Goal: Task Accomplishment & Management: Manage account settings

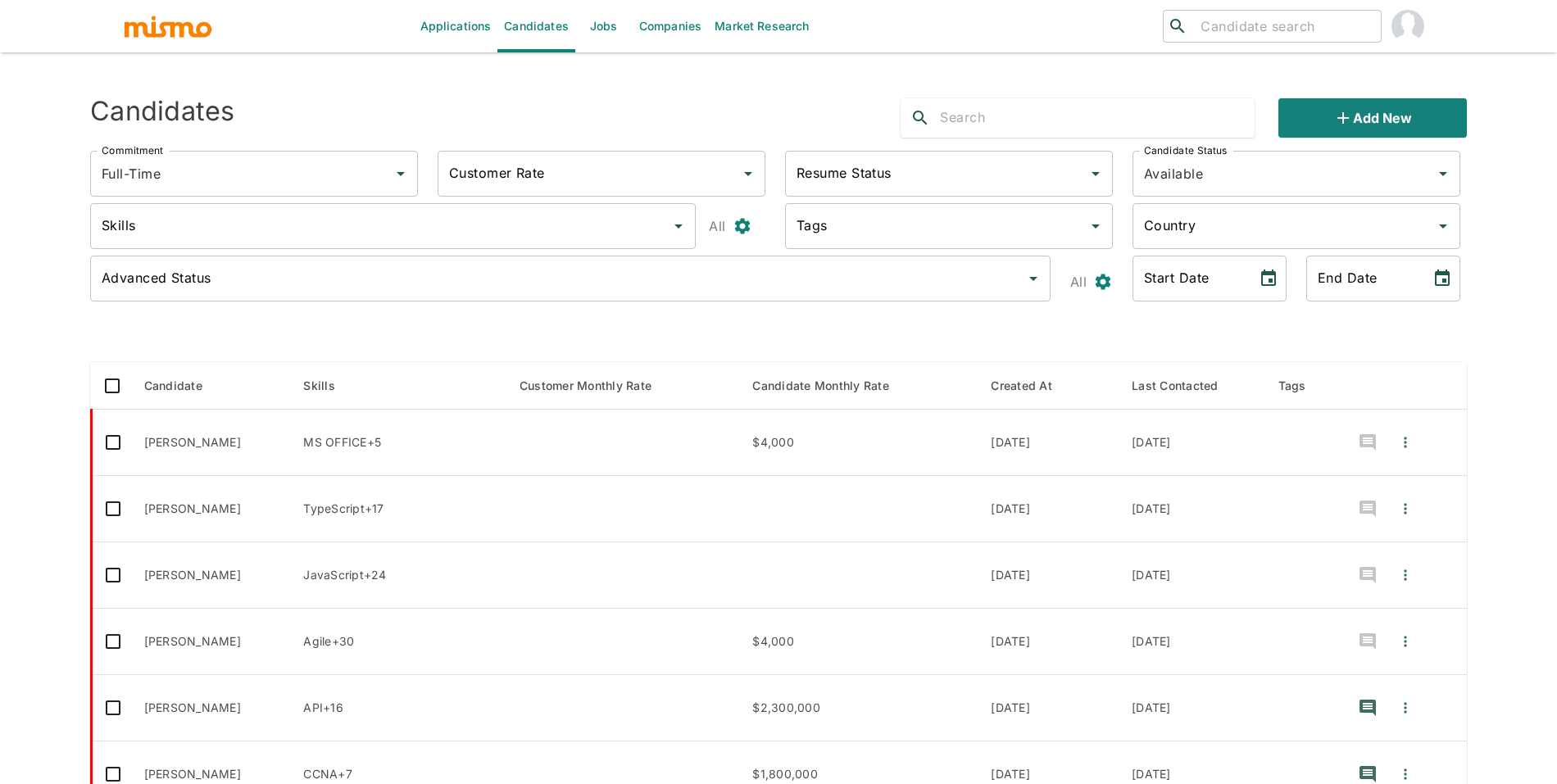
click at [607, 37] on link "Jobs" at bounding box center [603, 26] width 57 height 52
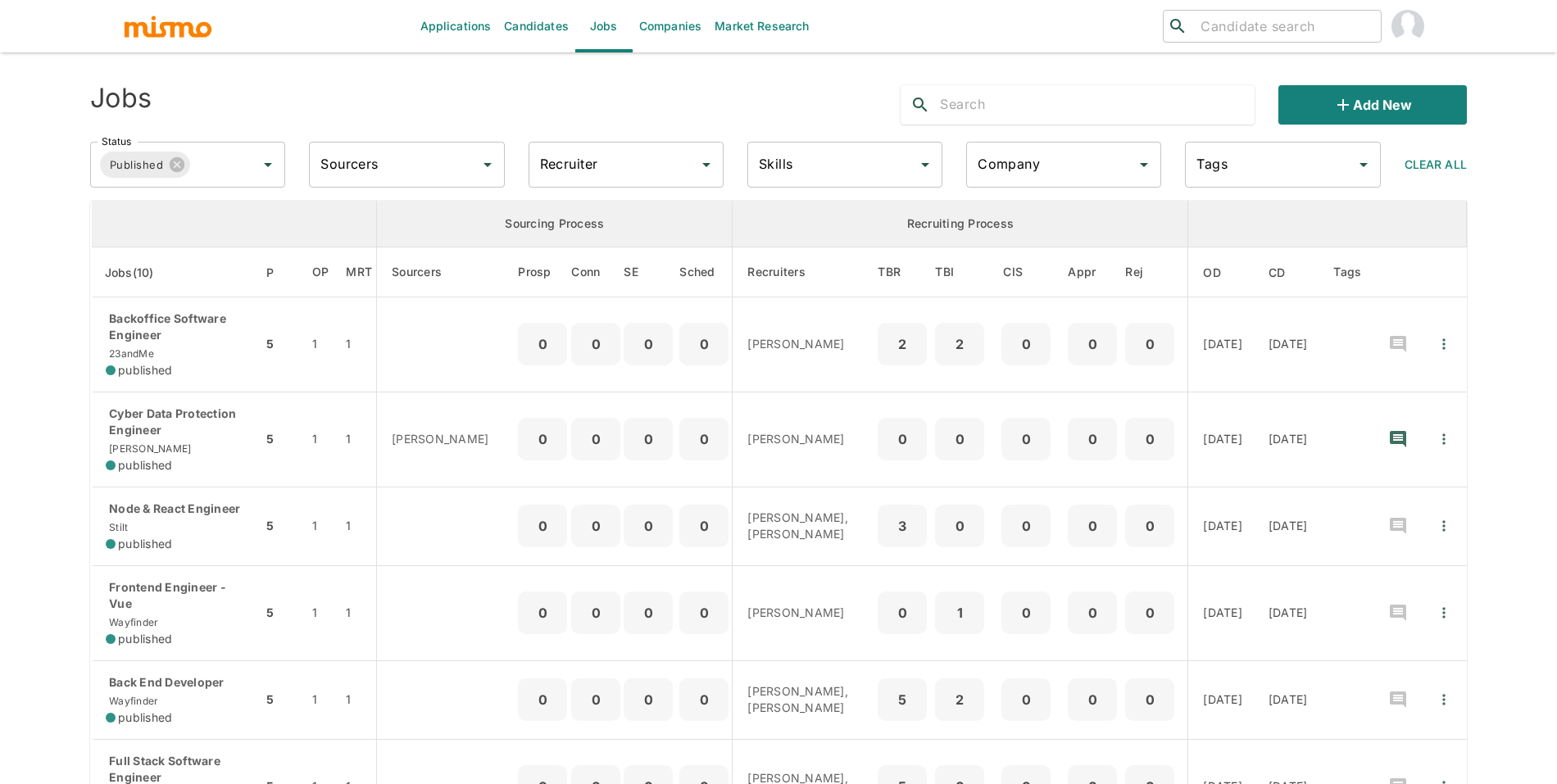
click at [562, 165] on div "Recruiter Recruiter" at bounding box center [626, 164] width 195 height 46
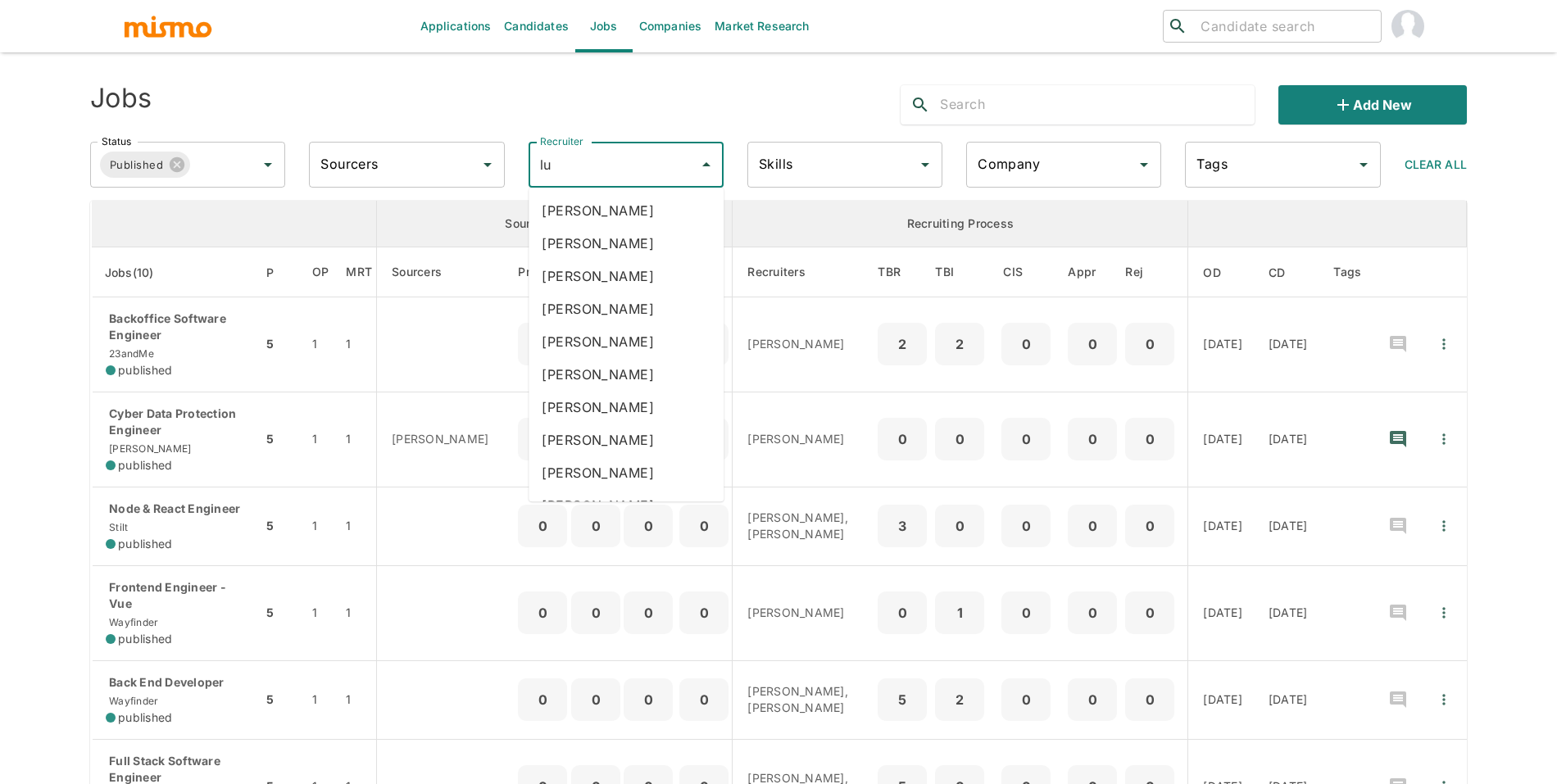
type input "luj"
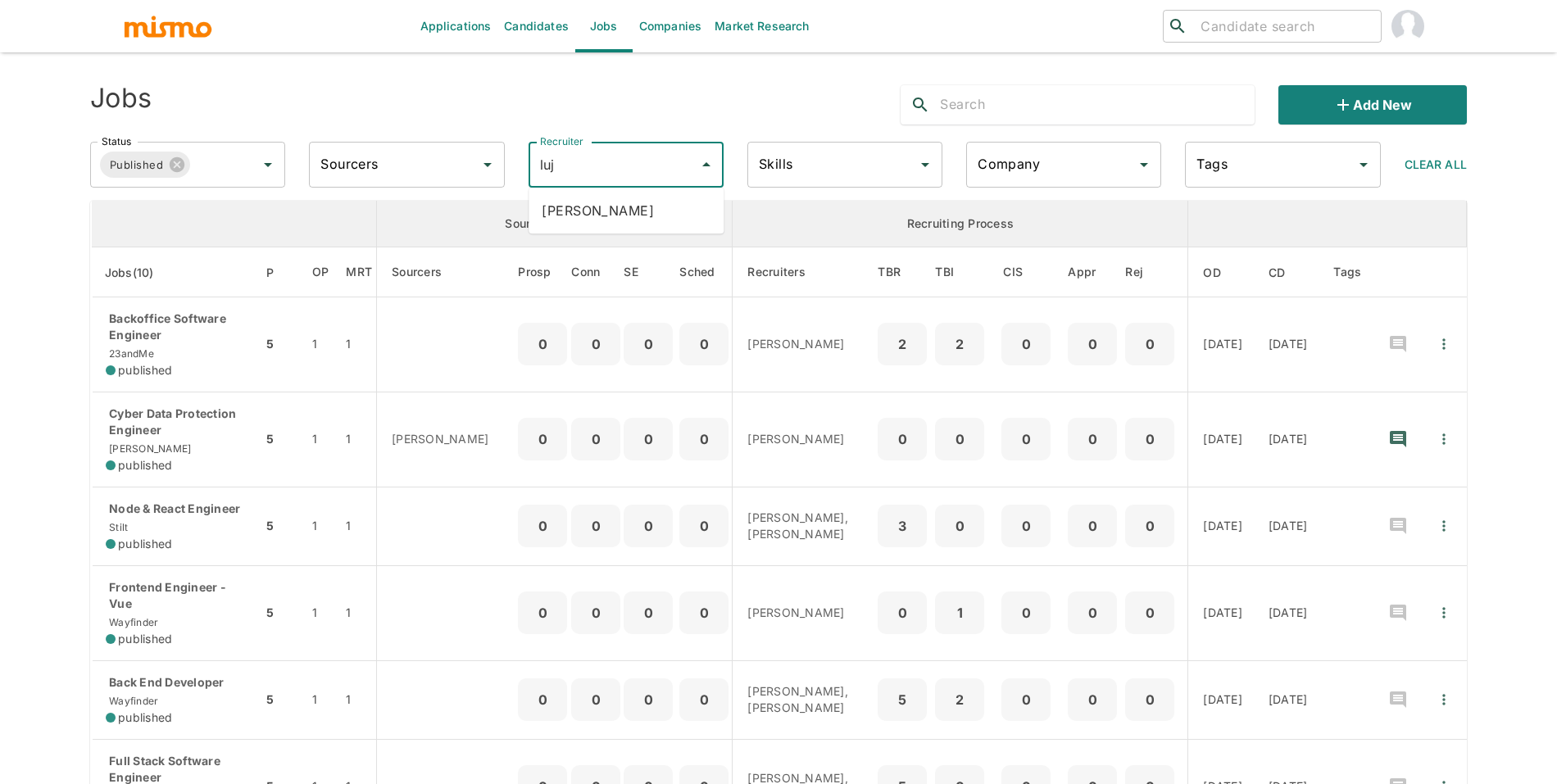
click at [565, 202] on li "[PERSON_NAME]" at bounding box center [626, 210] width 195 height 32
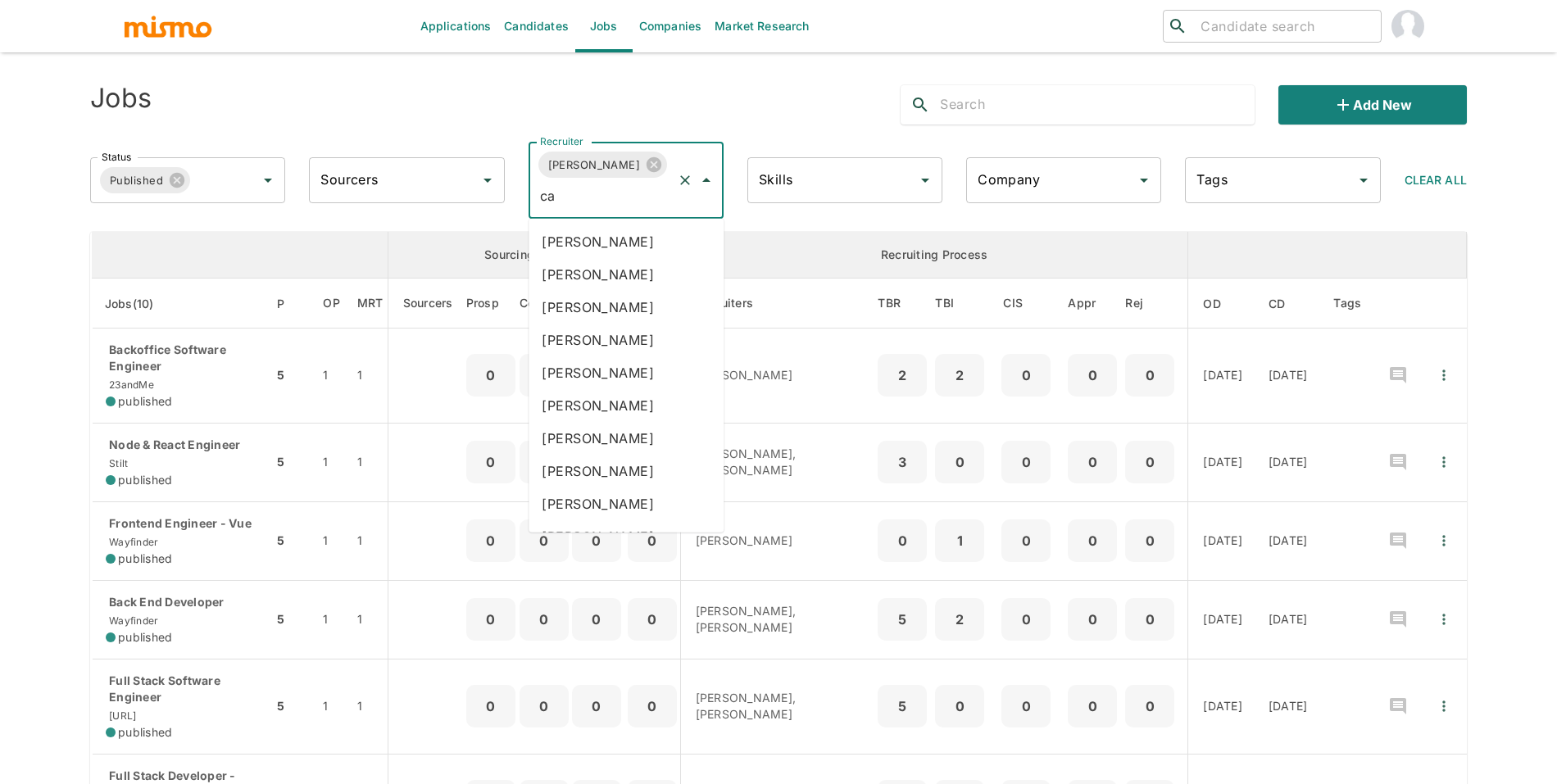
type input "car"
click at [655, 344] on li "Carmen Vilachá" at bounding box center [626, 340] width 195 height 32
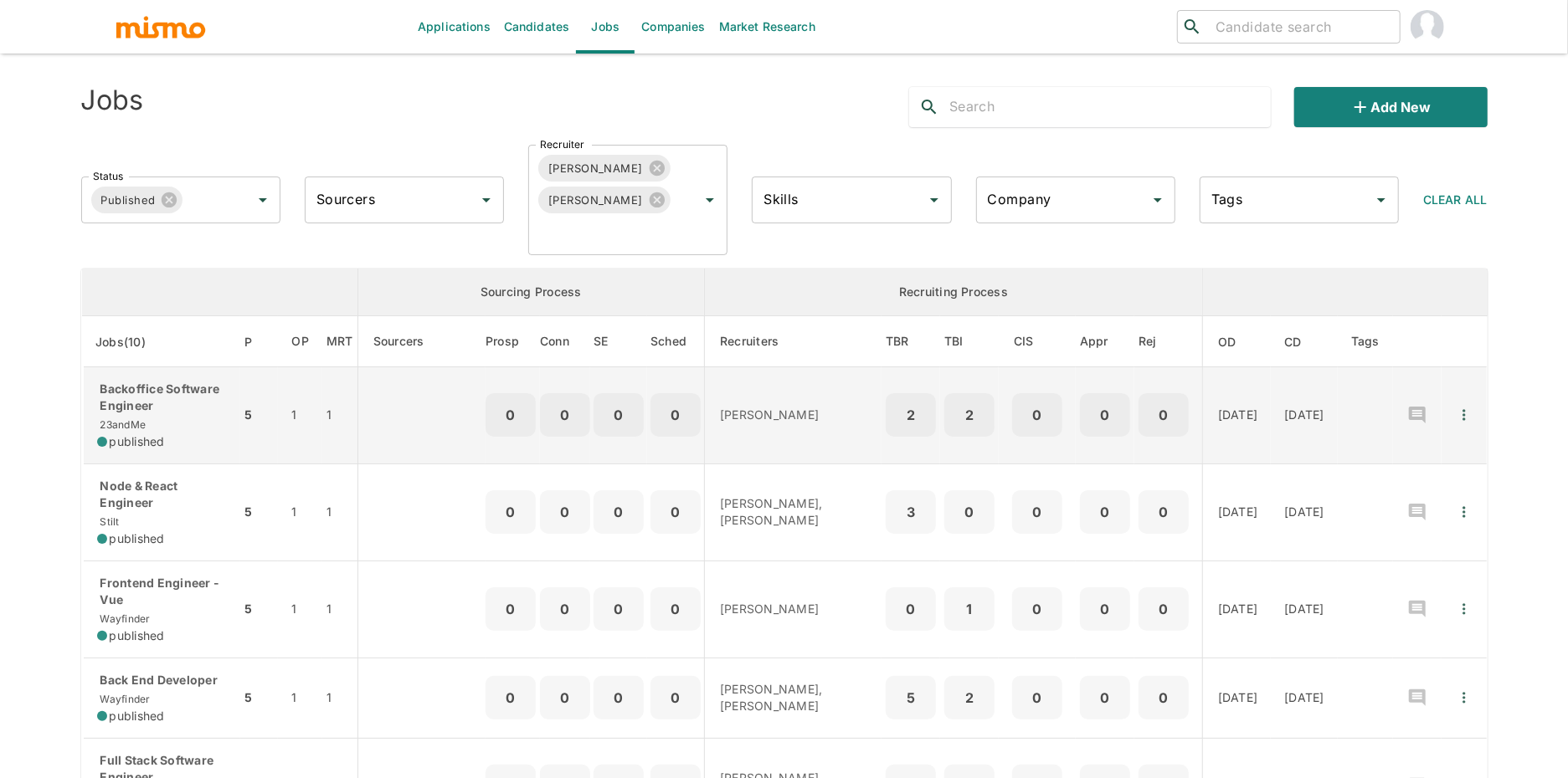
click at [207, 406] on p "Backoffice Software Engineer" at bounding box center [162, 397] width 131 height 33
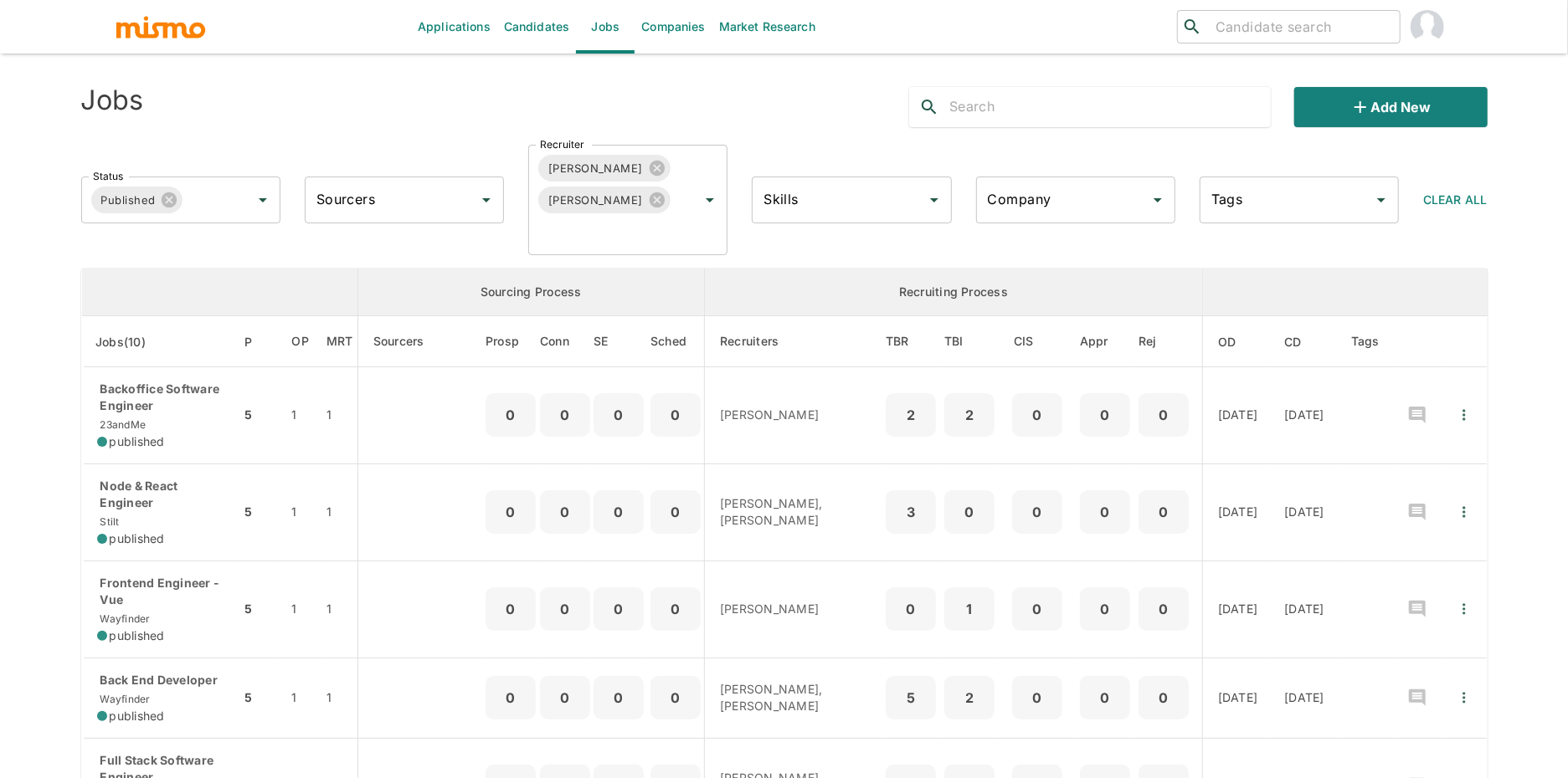
click at [177, 512] on p "Node & React Engineer" at bounding box center [162, 494] width 131 height 33
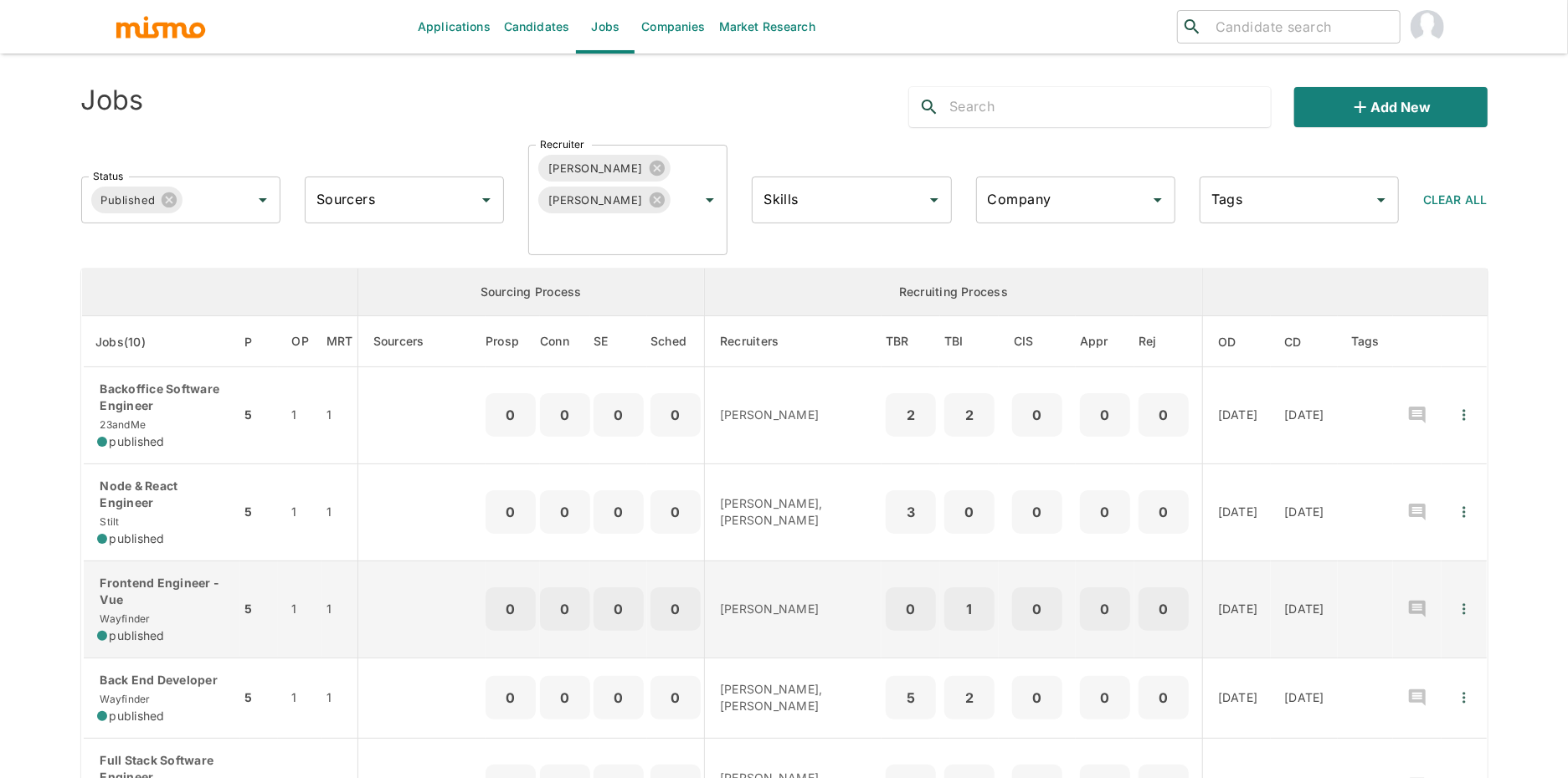
click at [154, 607] on p "Frontend Engineer - Vue" at bounding box center [162, 591] width 131 height 33
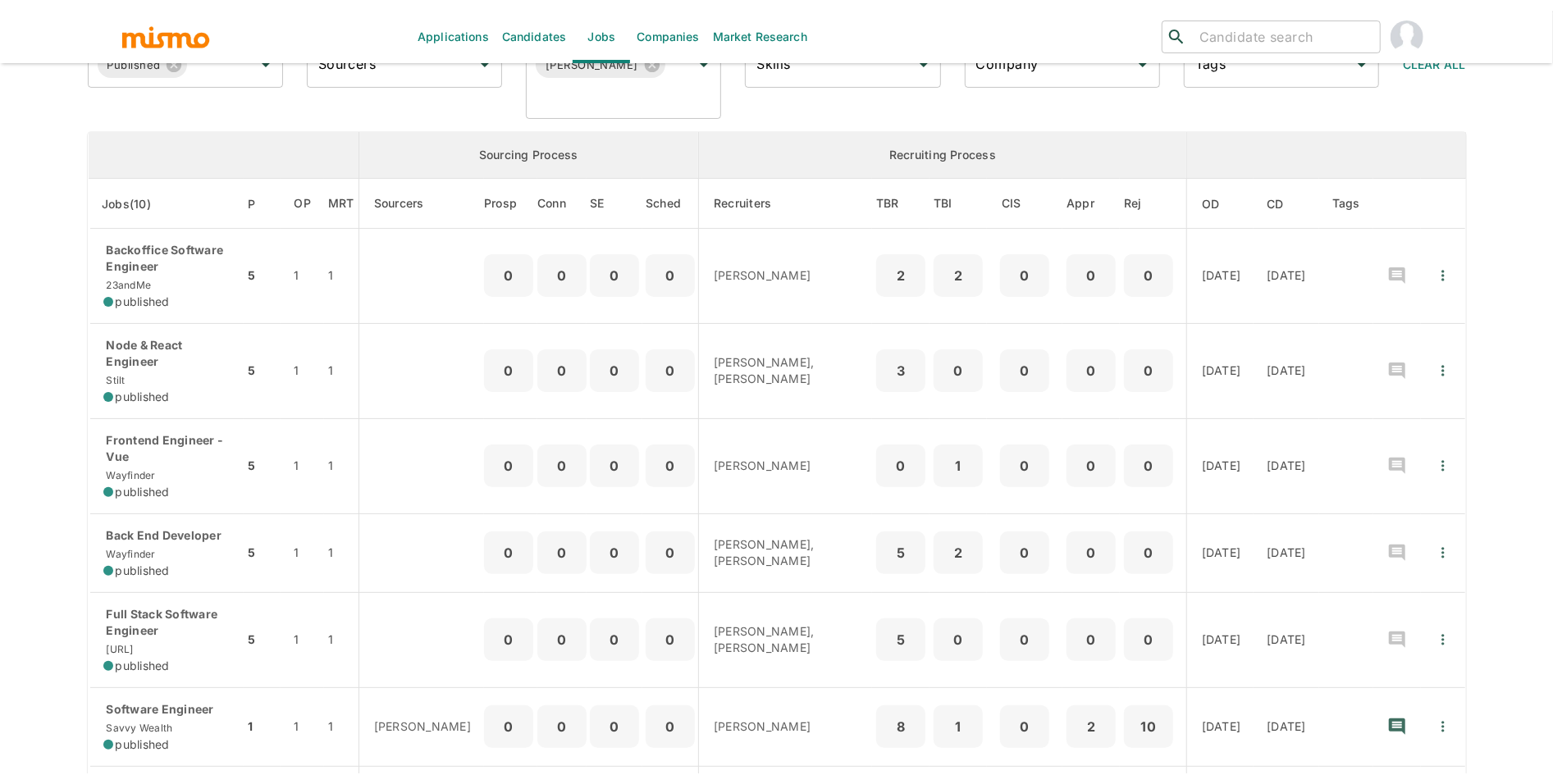
scroll to position [185, 0]
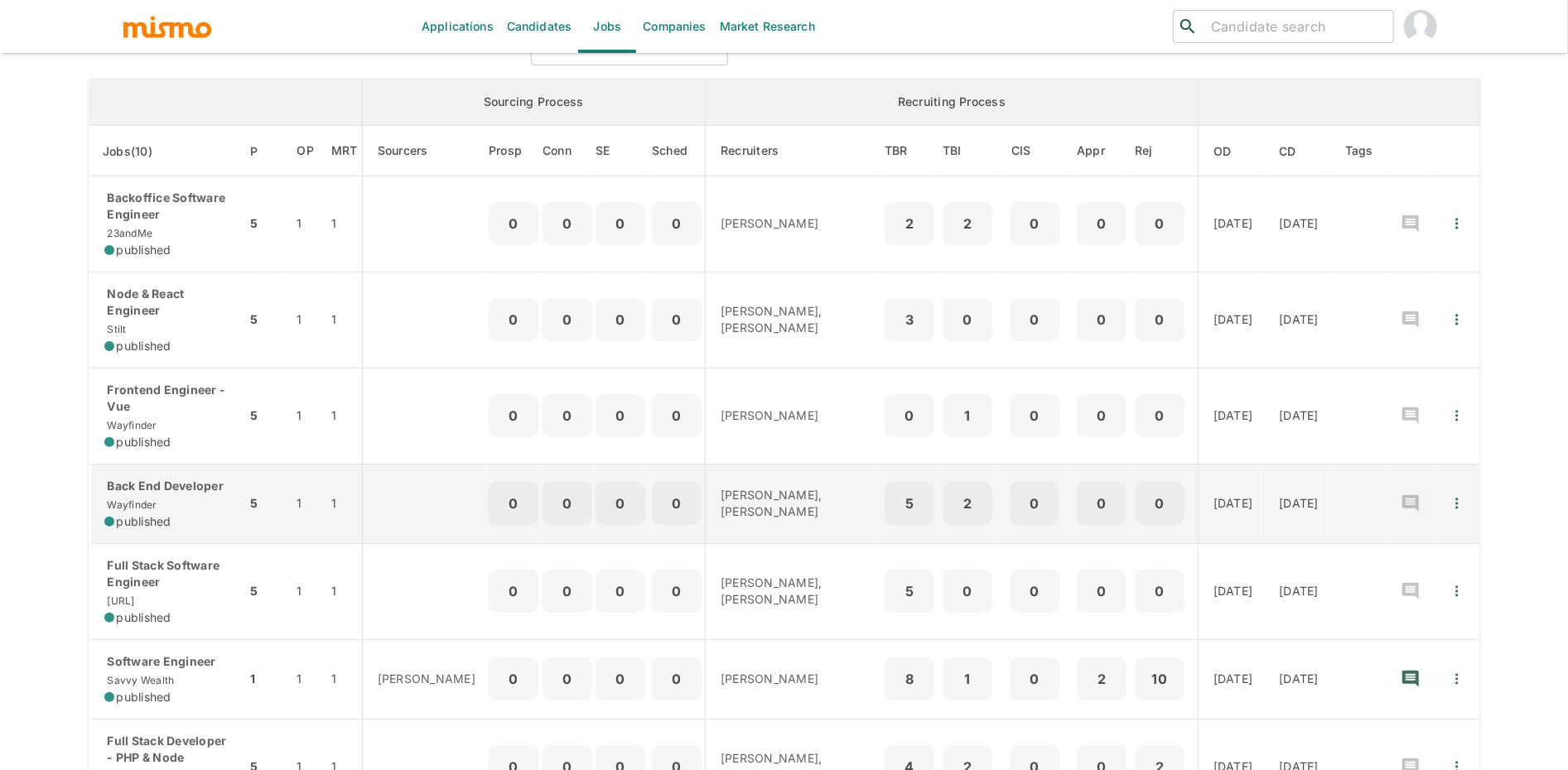
click at [177, 538] on td "Back End Developer Wayfinder published" at bounding box center [168, 503] width 156 height 80
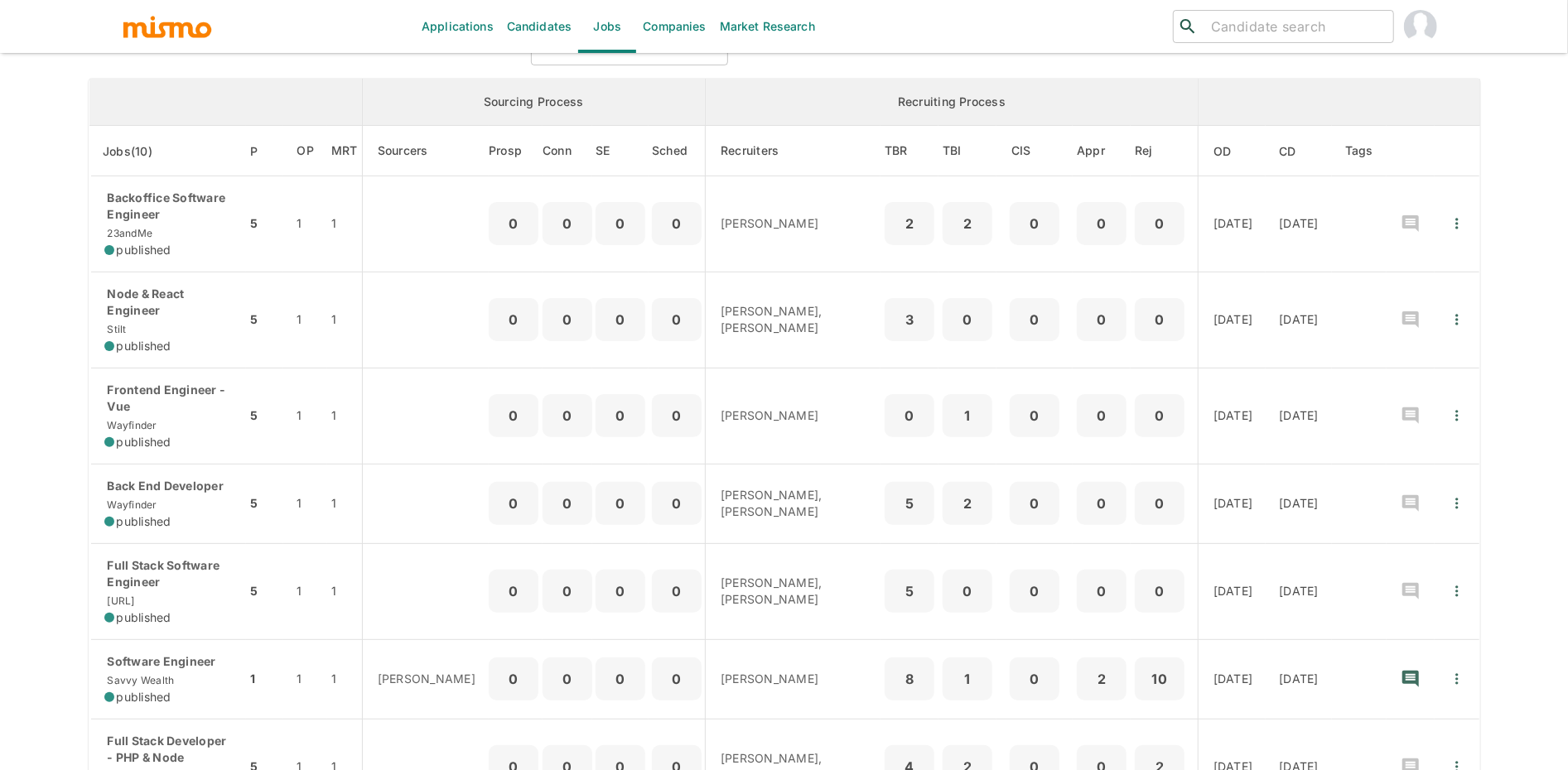
click at [215, 605] on div "Full Stack Software Engineer dili.ai published" at bounding box center [169, 592] width 129 height 69
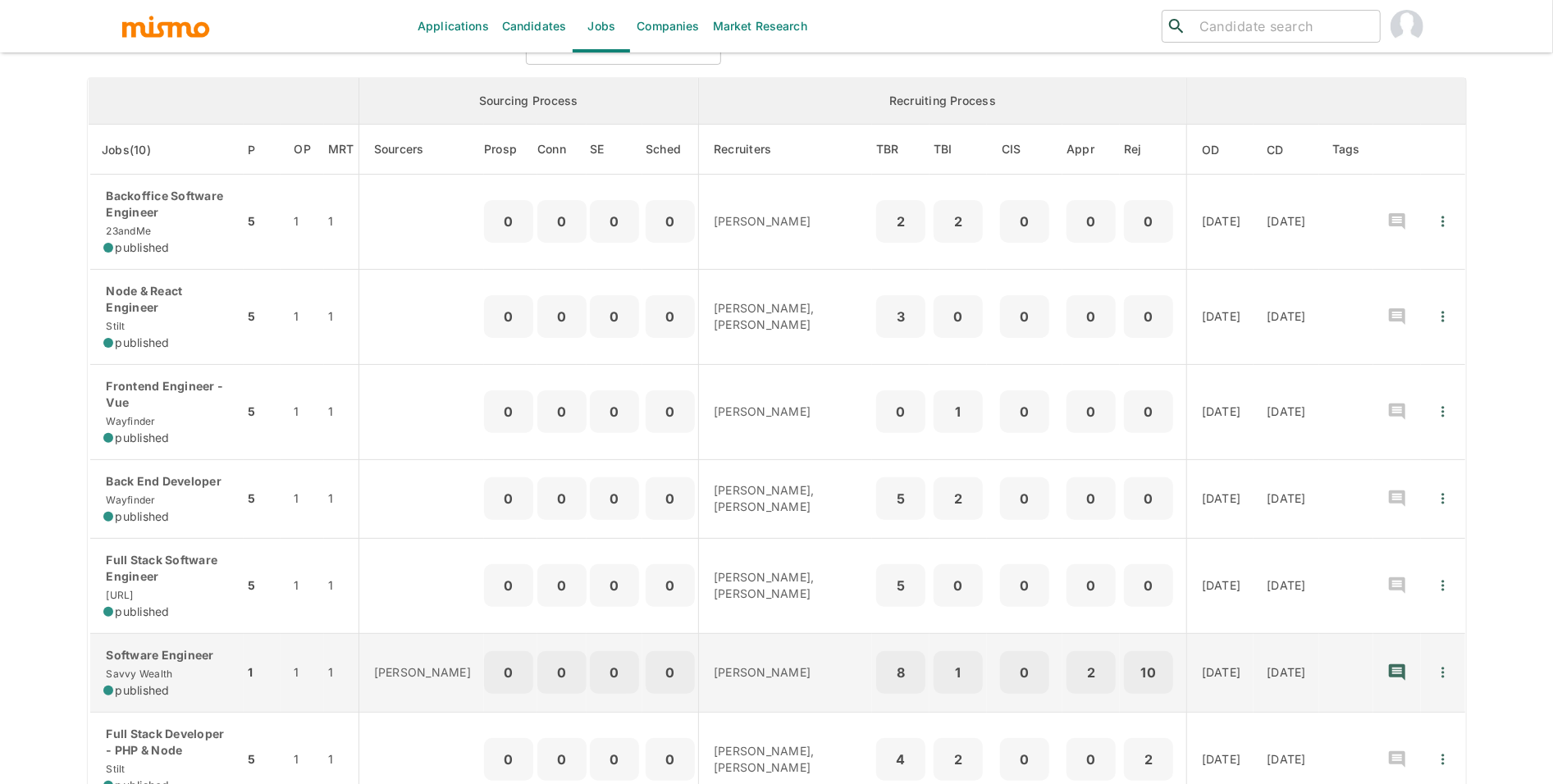
click at [196, 658] on p "Software Engineer" at bounding box center [167, 655] width 128 height 17
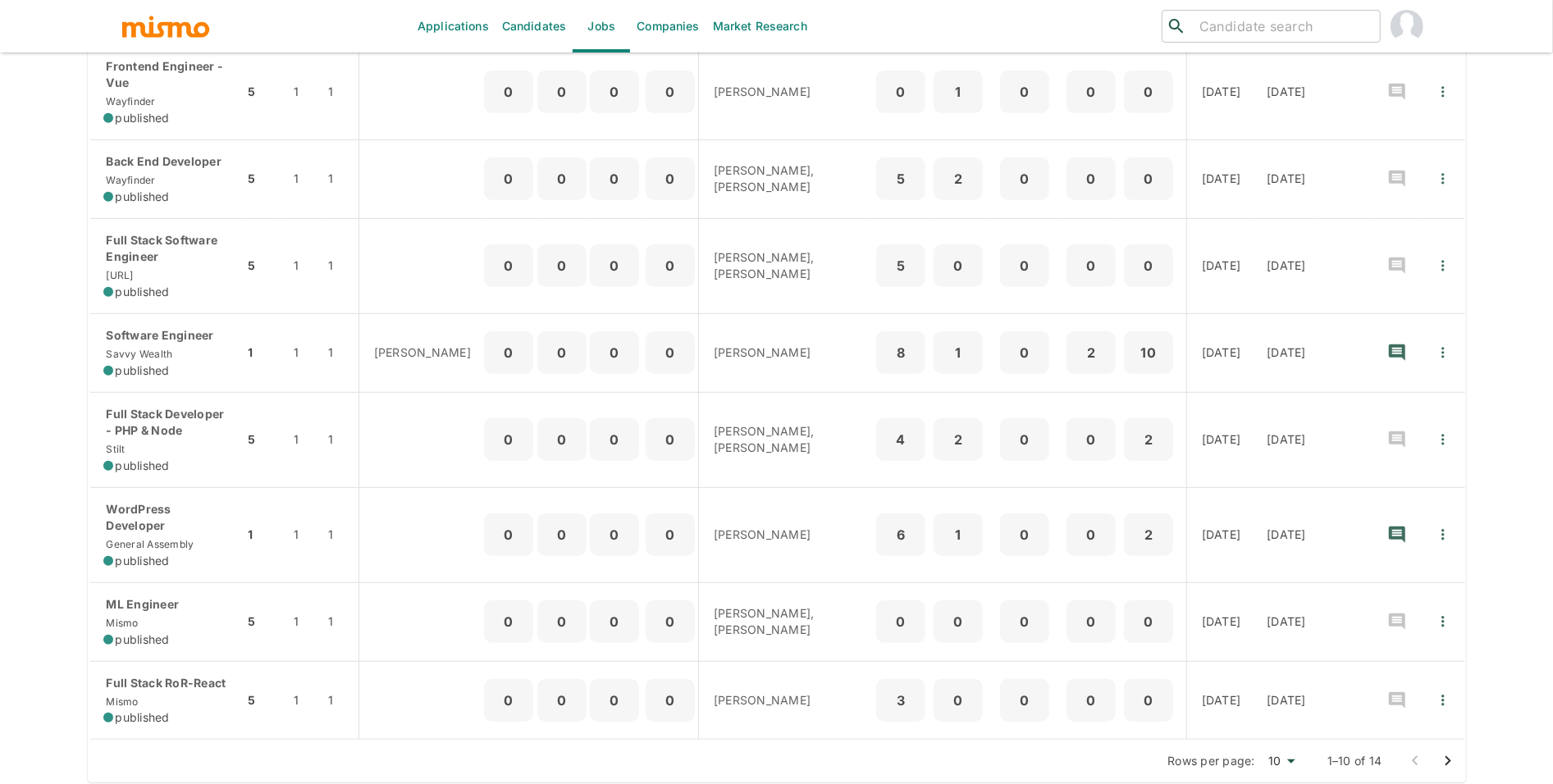
scroll to position [522, 0]
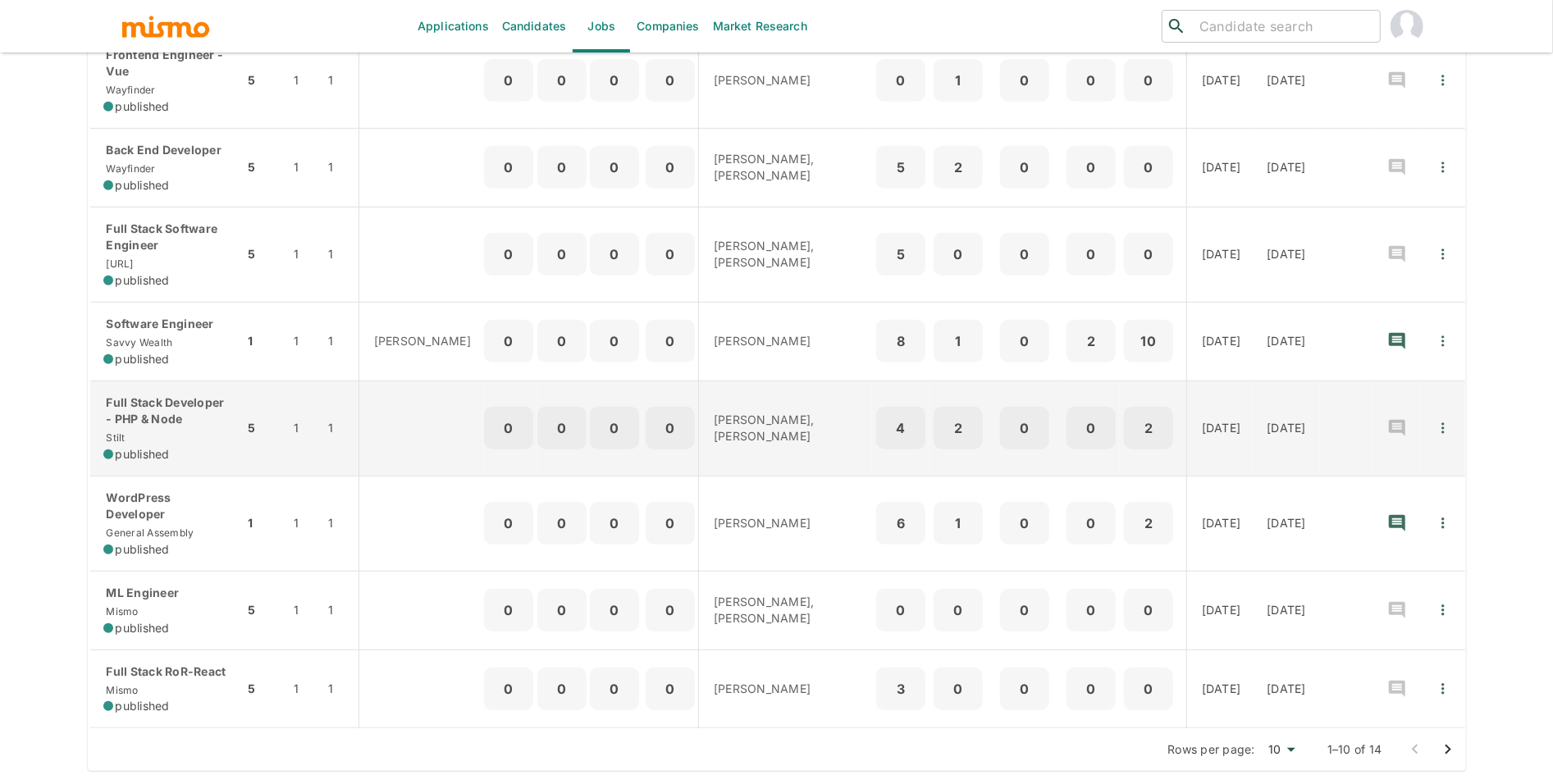
click at [136, 455] on span "published" at bounding box center [142, 455] width 54 height 17
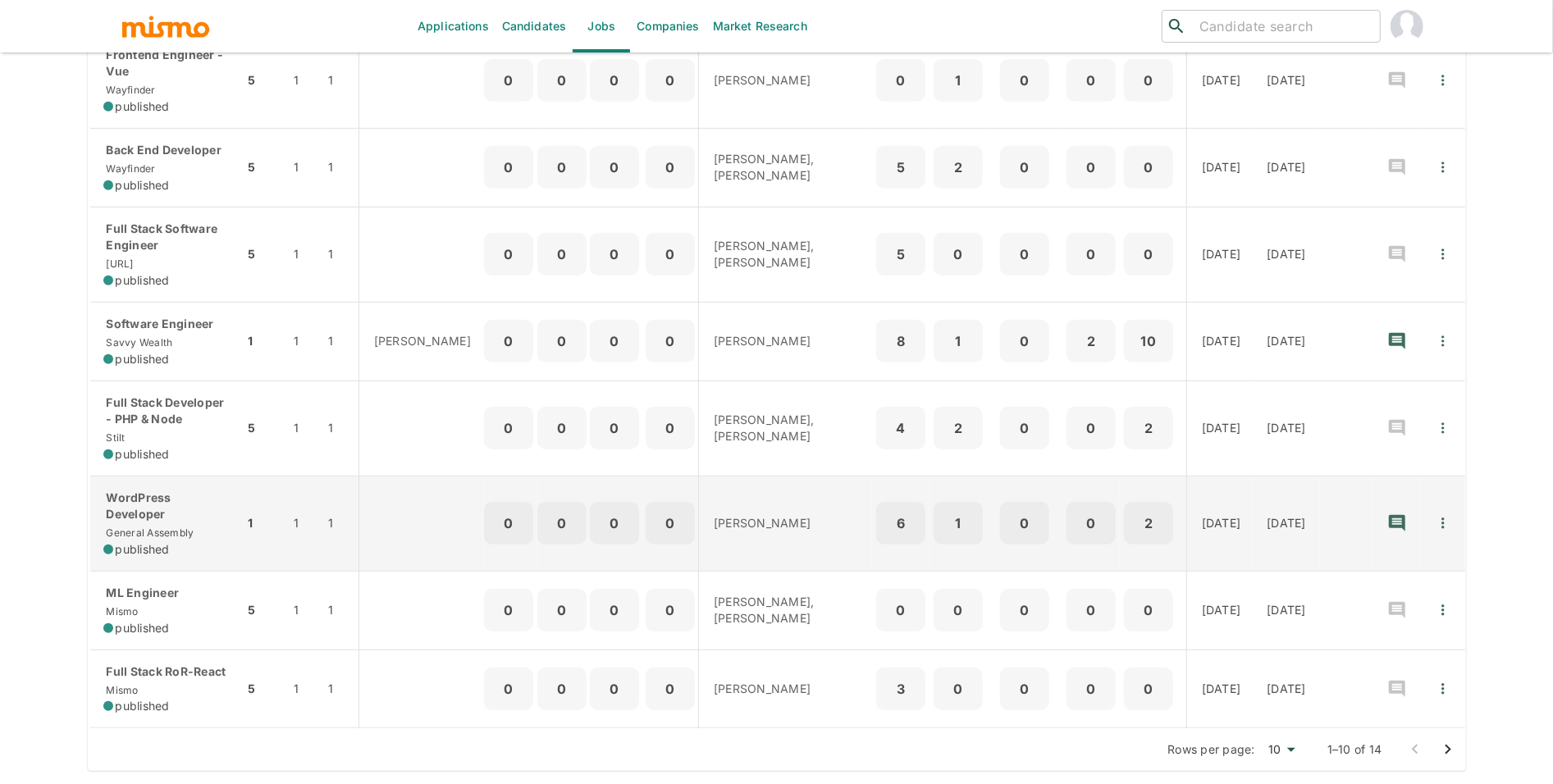
click at [189, 532] on span "General Assembly" at bounding box center [148, 532] width 91 height 12
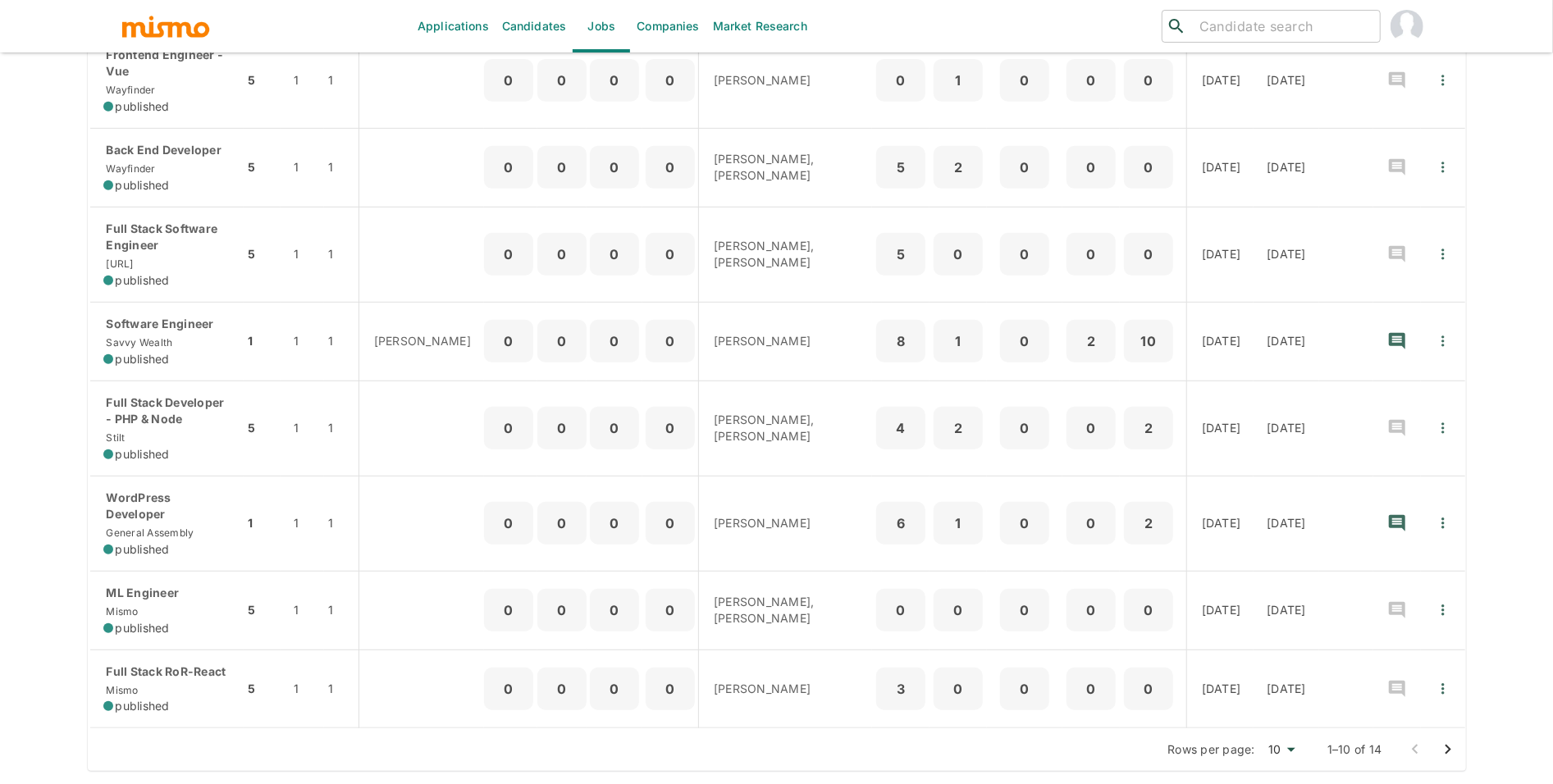
click at [1442, 751] on icon "Go to next page" at bounding box center [1448, 750] width 20 height 20
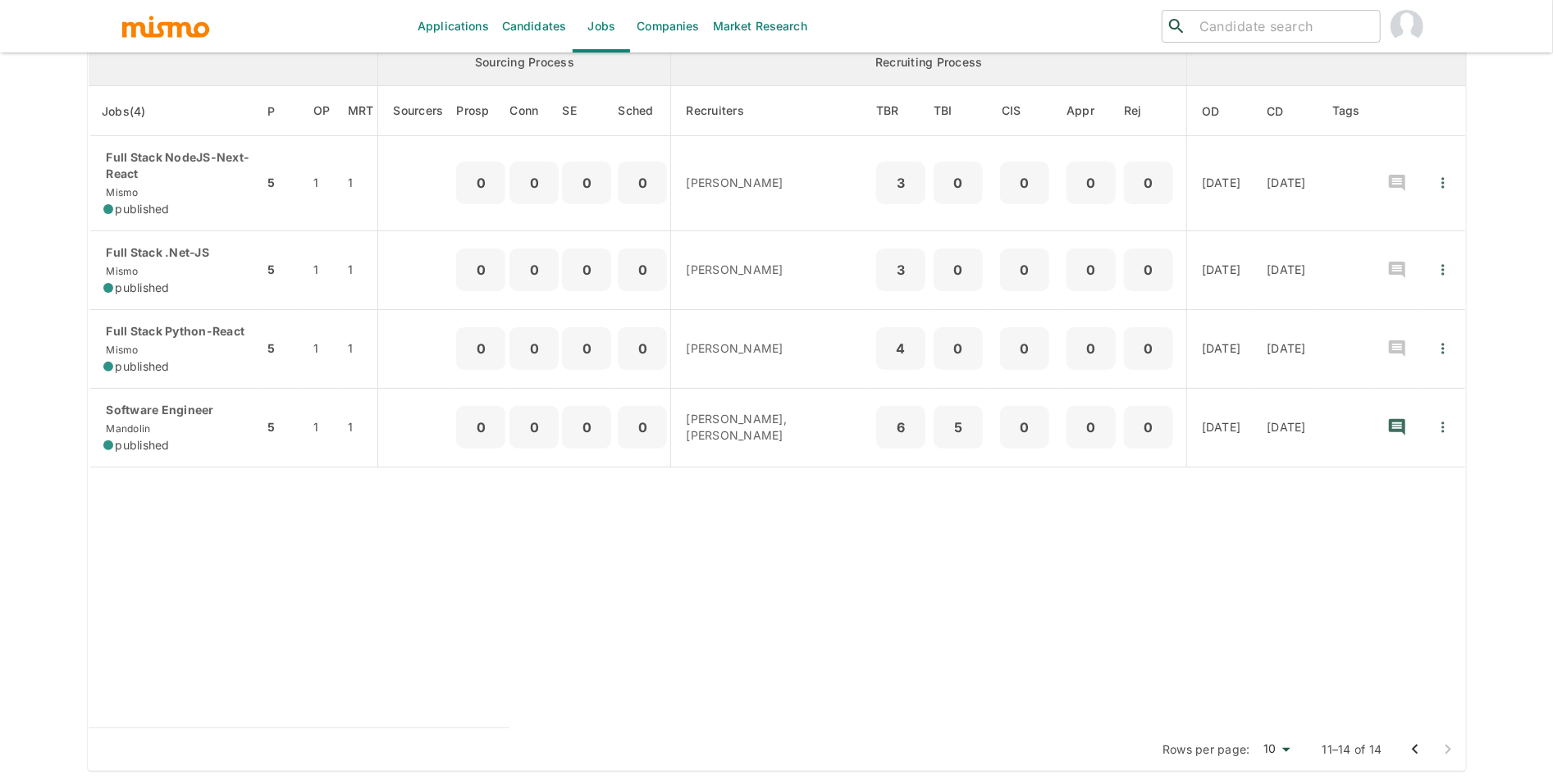
scroll to position [0, 0]
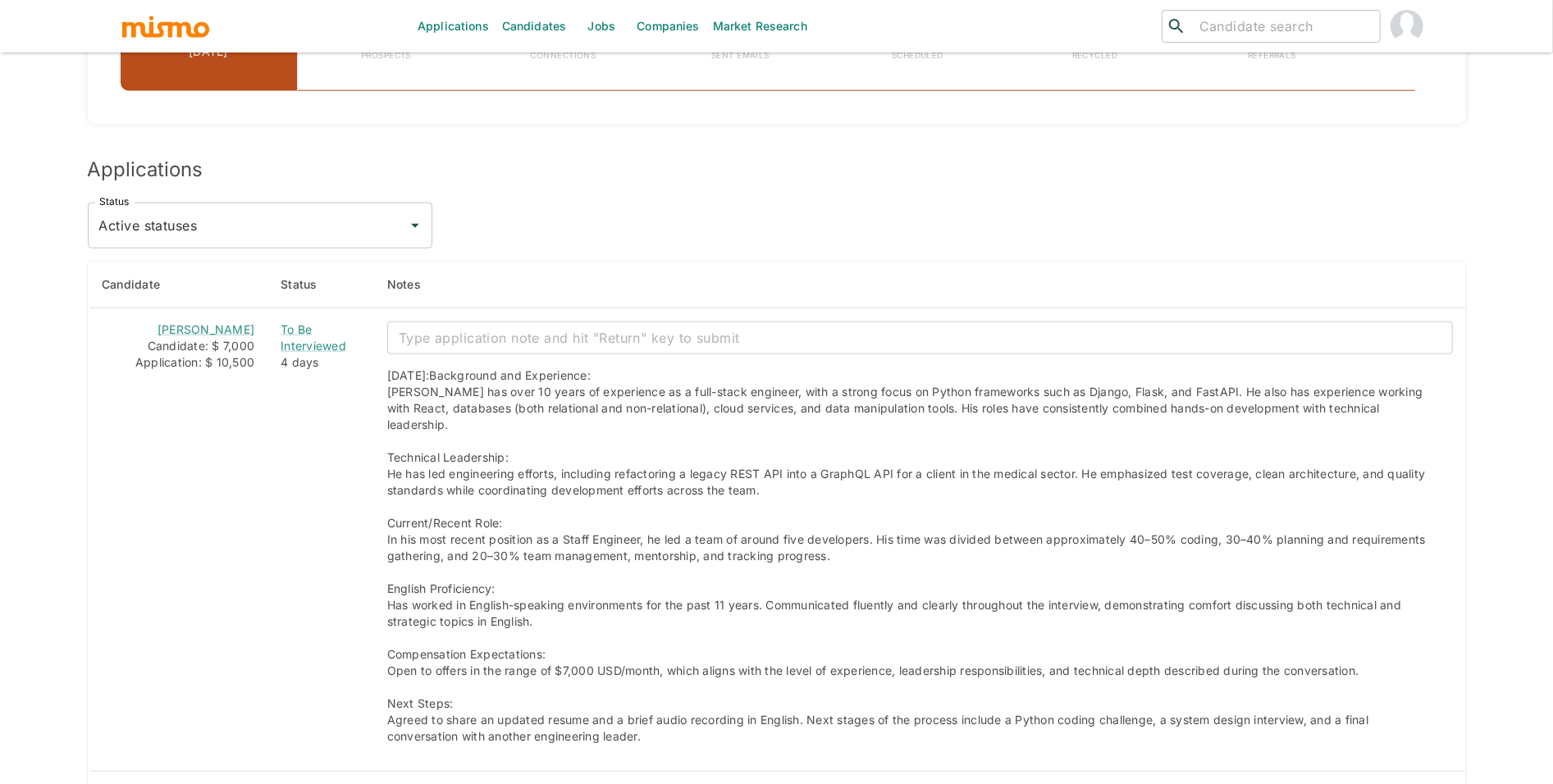
scroll to position [1284, 0]
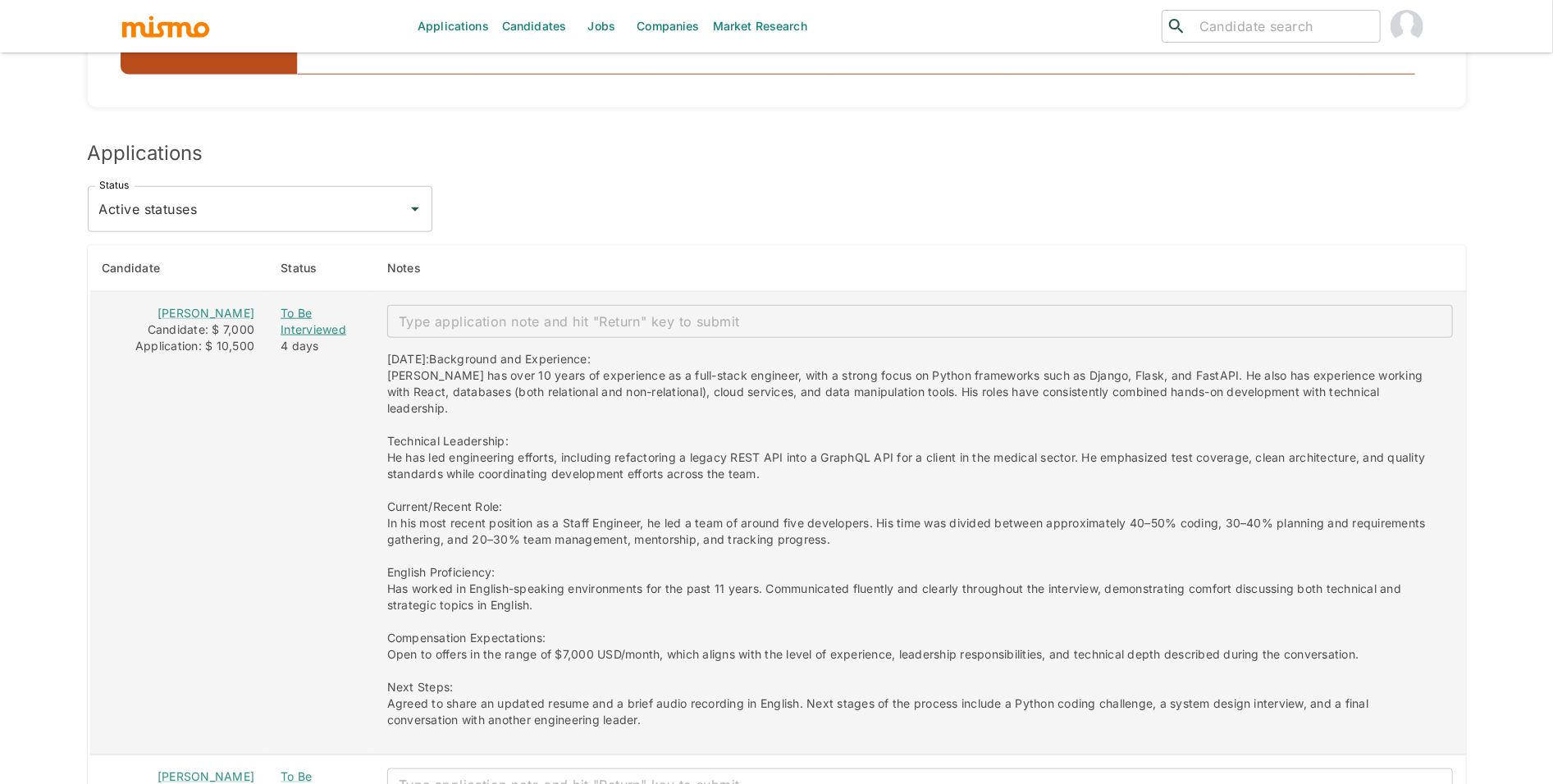
click at [280, 331] on div "To Be Interviewed" at bounding box center [320, 321] width 81 height 32
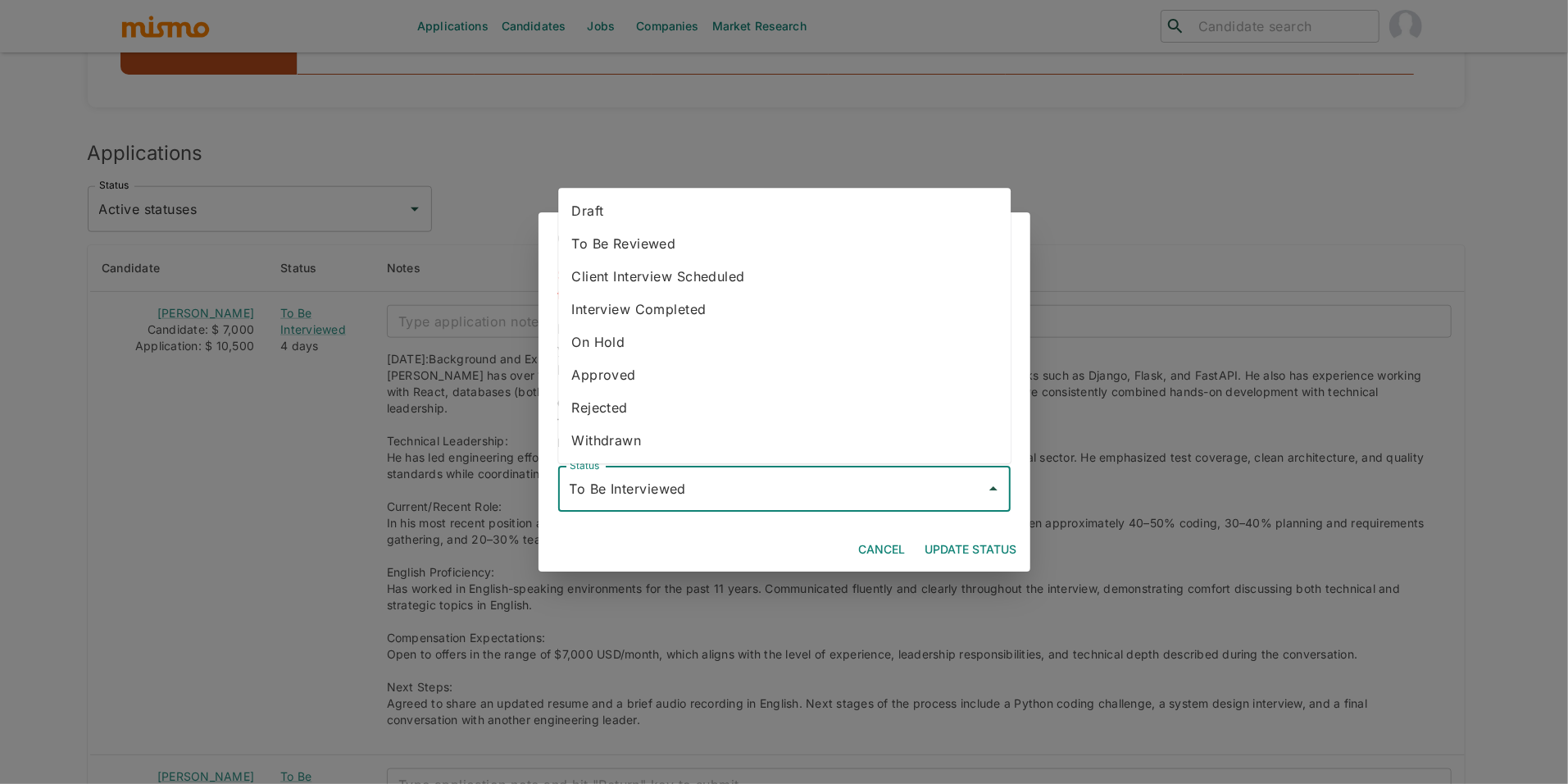
click at [767, 485] on input "To Be Interviewed" at bounding box center [772, 488] width 413 height 31
click at [662, 408] on li "Rejected" at bounding box center [784, 407] width 452 height 32
type input "Rejected"
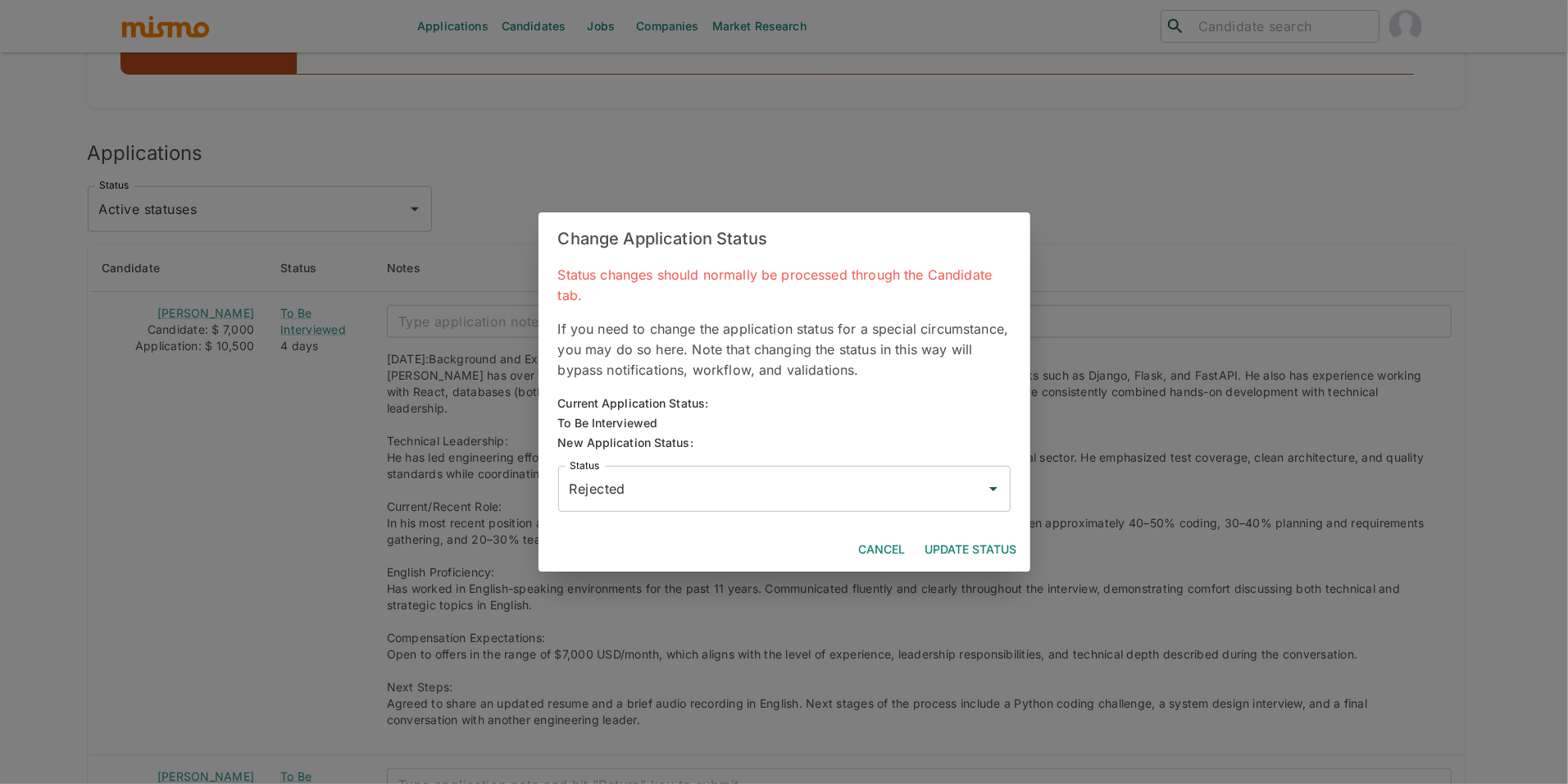
click at [968, 528] on div "Cancel Update Status" at bounding box center [784, 550] width 492 height 43
click at [971, 541] on button "Update Status" at bounding box center [971, 550] width 105 height 30
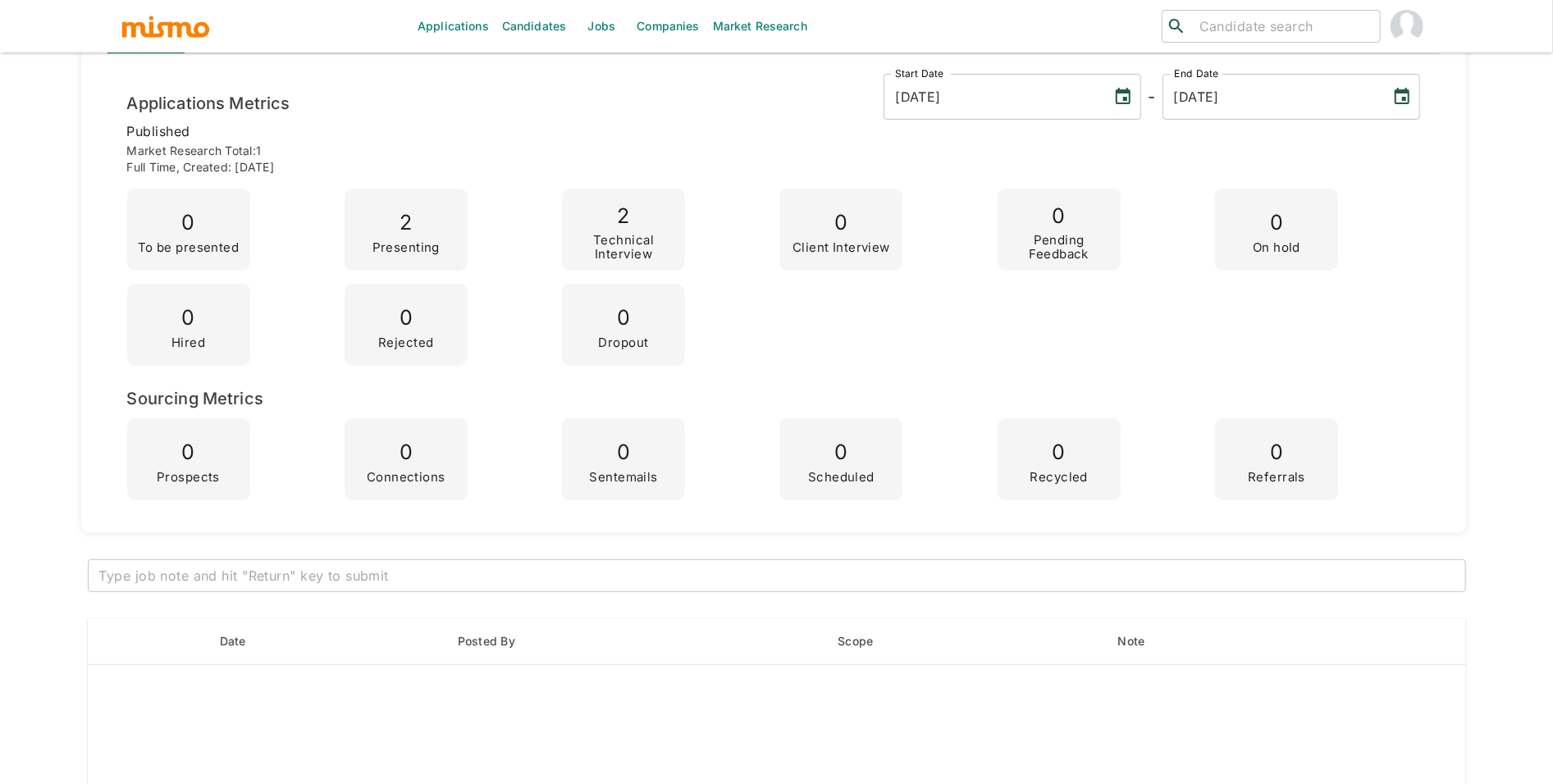
scroll to position [180, 0]
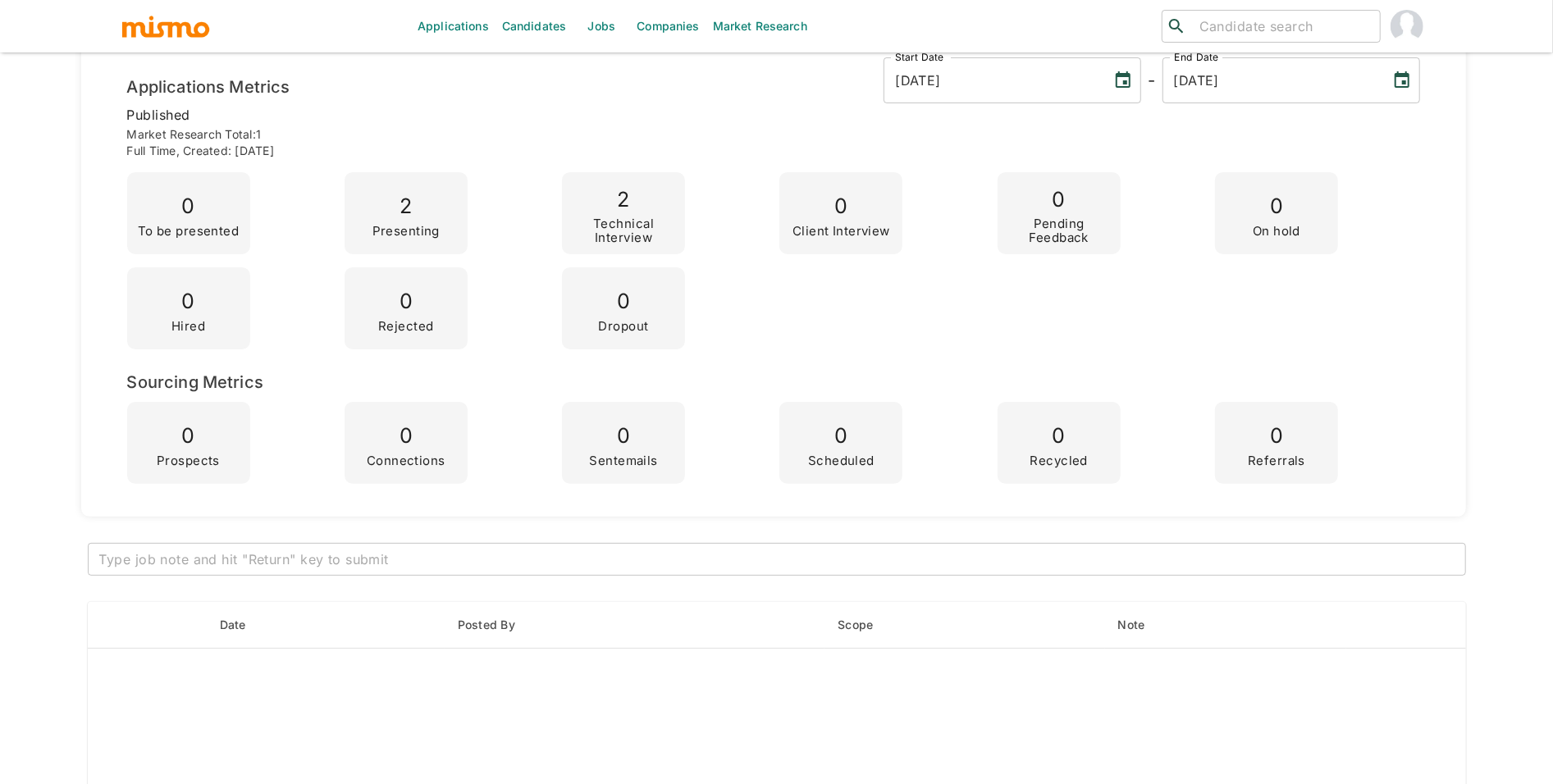
click at [982, 552] on textarea at bounding box center [776, 560] width 1355 height 19
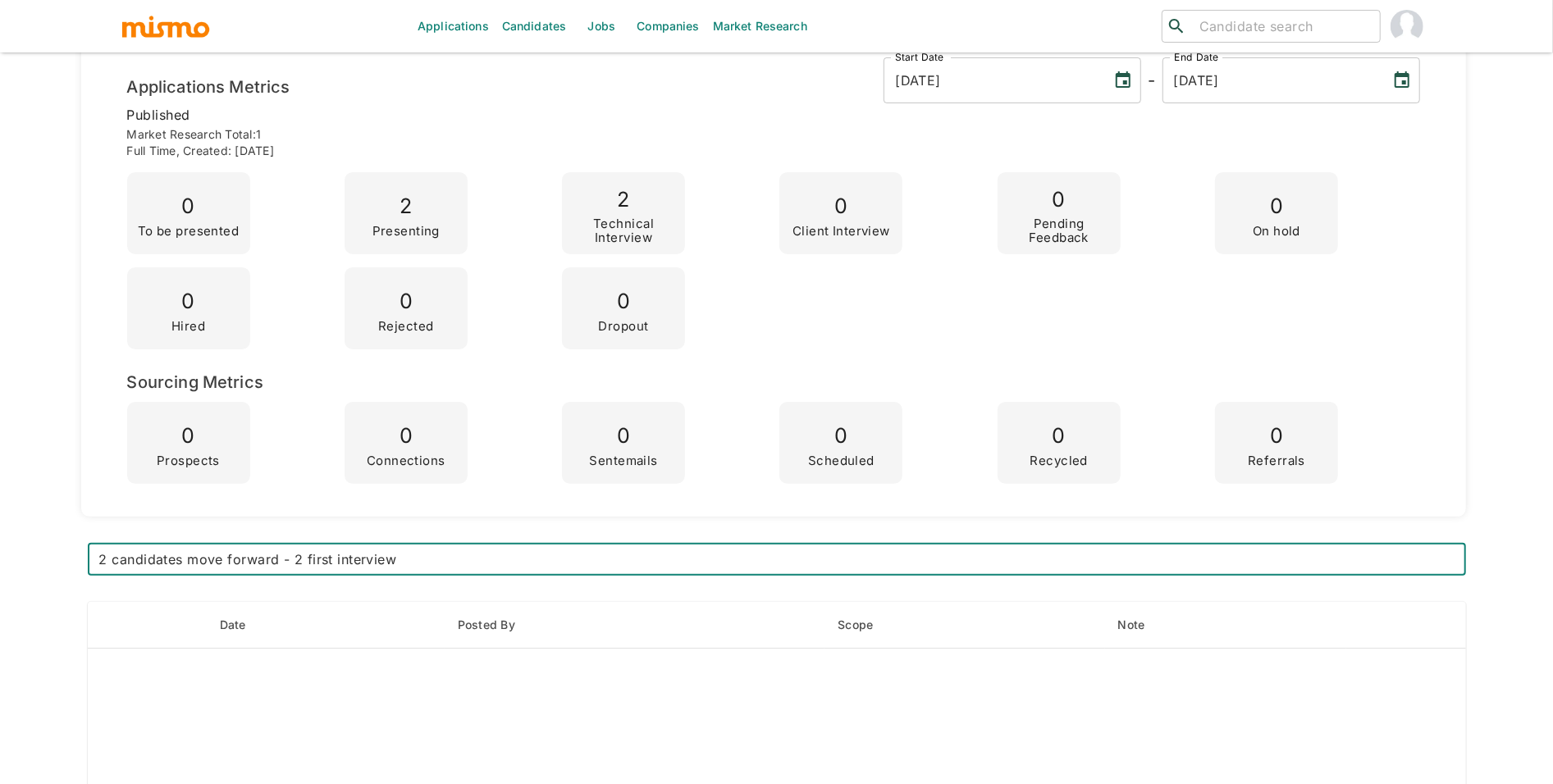
type textarea "2 candidates move forward - 2 first interviews"
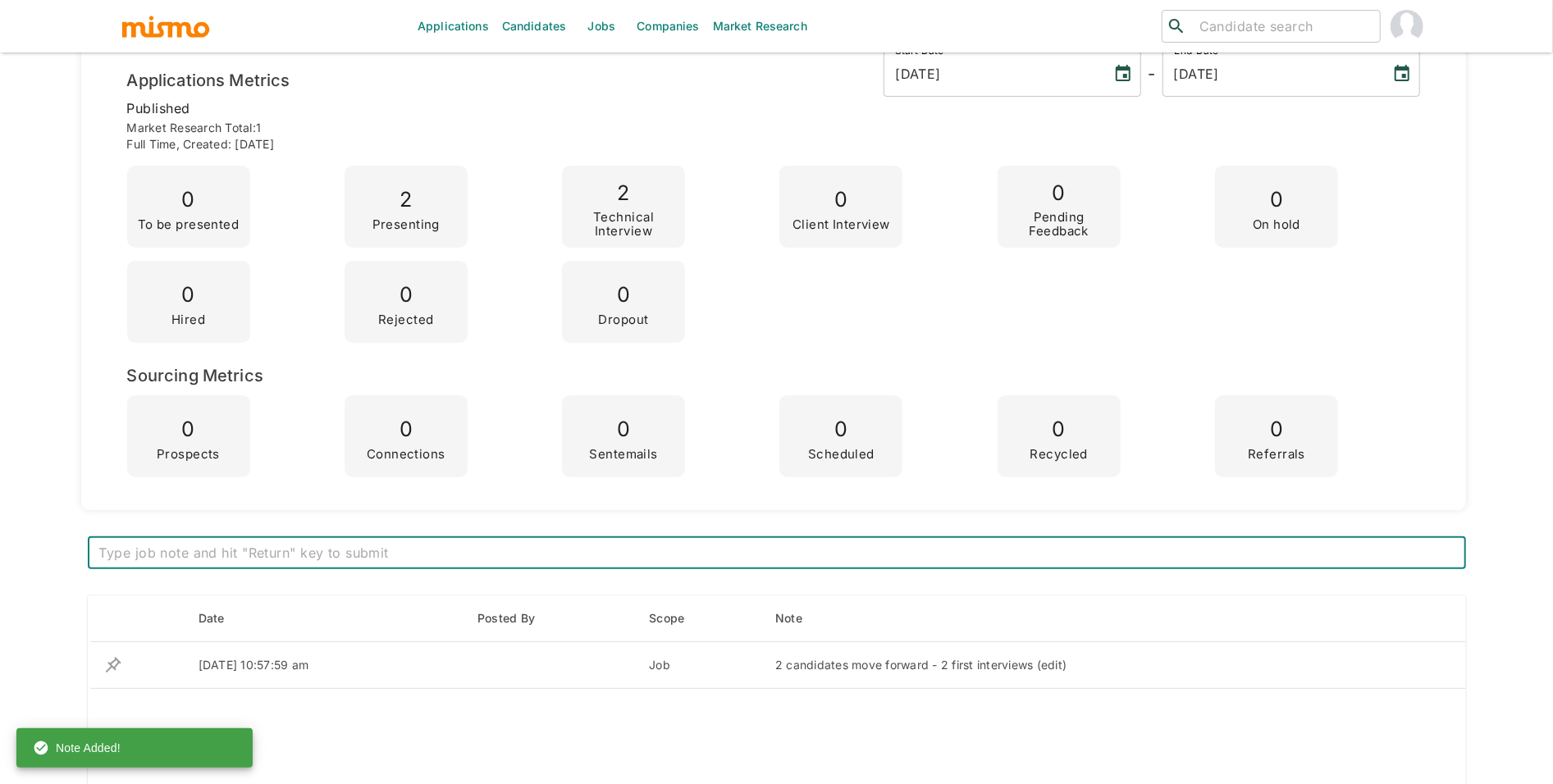
scroll to position [0, 0]
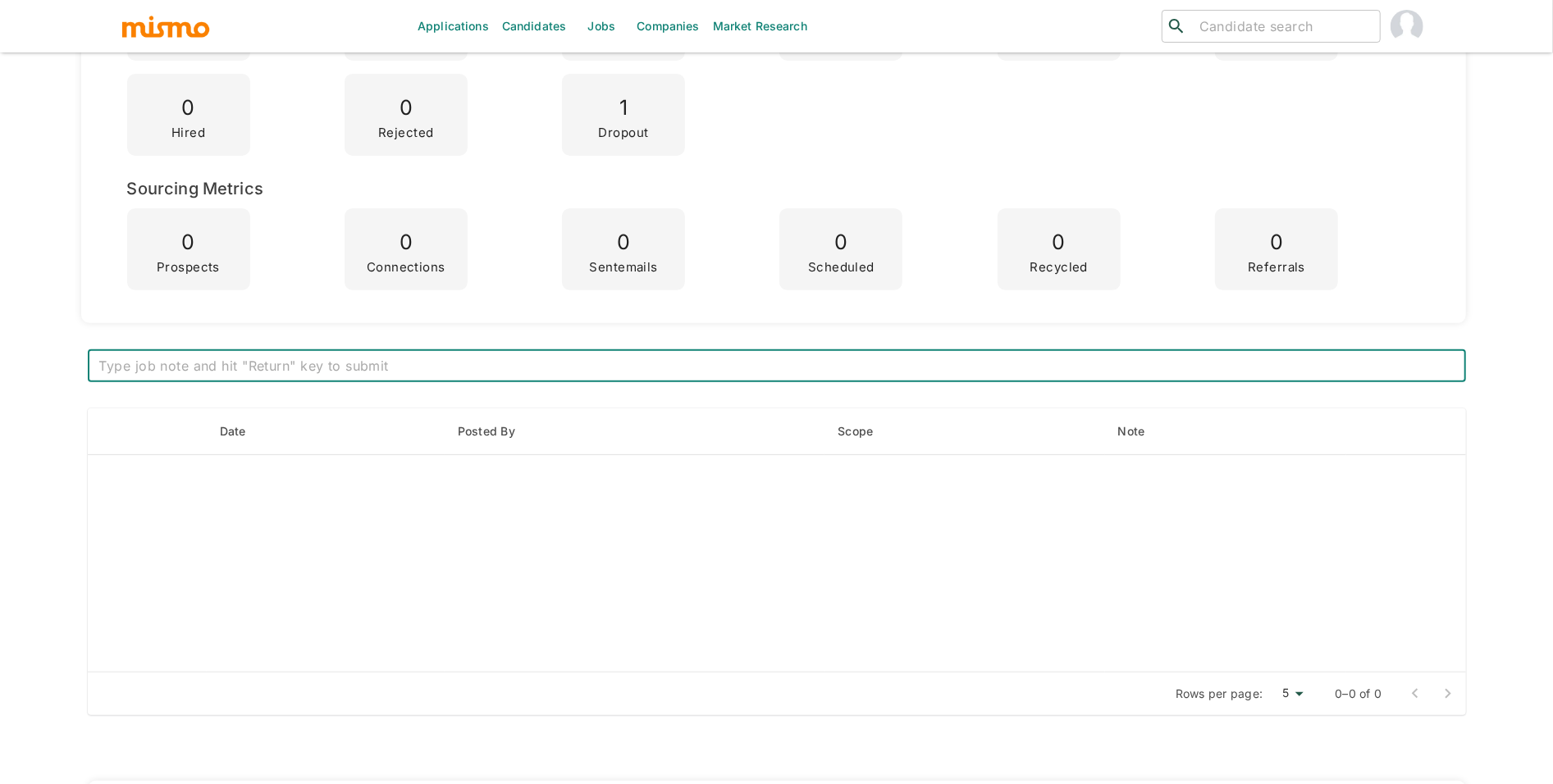
scroll to position [493, 0]
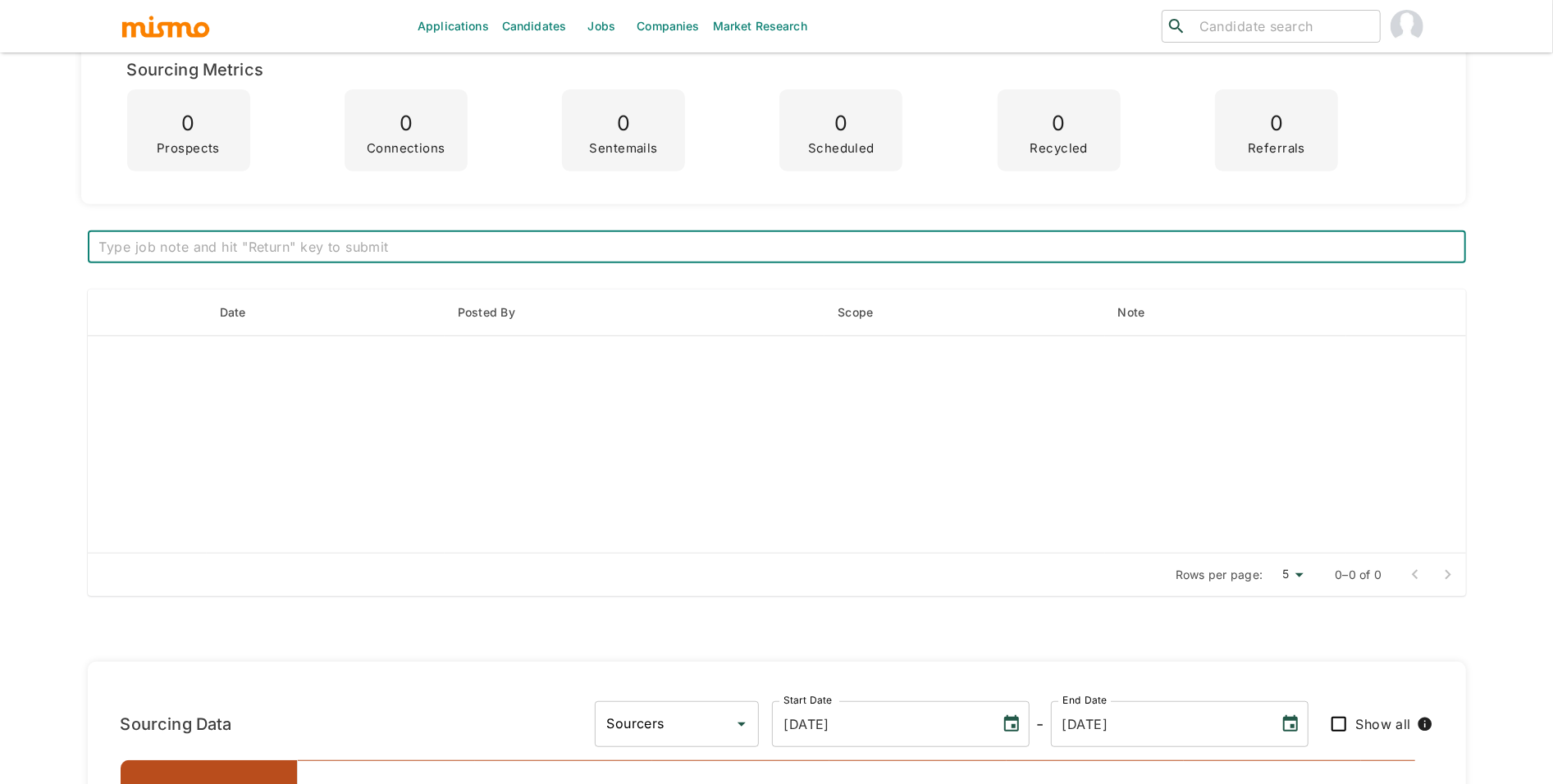
click at [712, 230] on div "x ​" at bounding box center [777, 246] width 1378 height 32
click at [718, 256] on textarea at bounding box center [776, 247] width 1355 height 19
paste textarea "Lets hold on interview process"
type textarea "Lets hold on interview process"
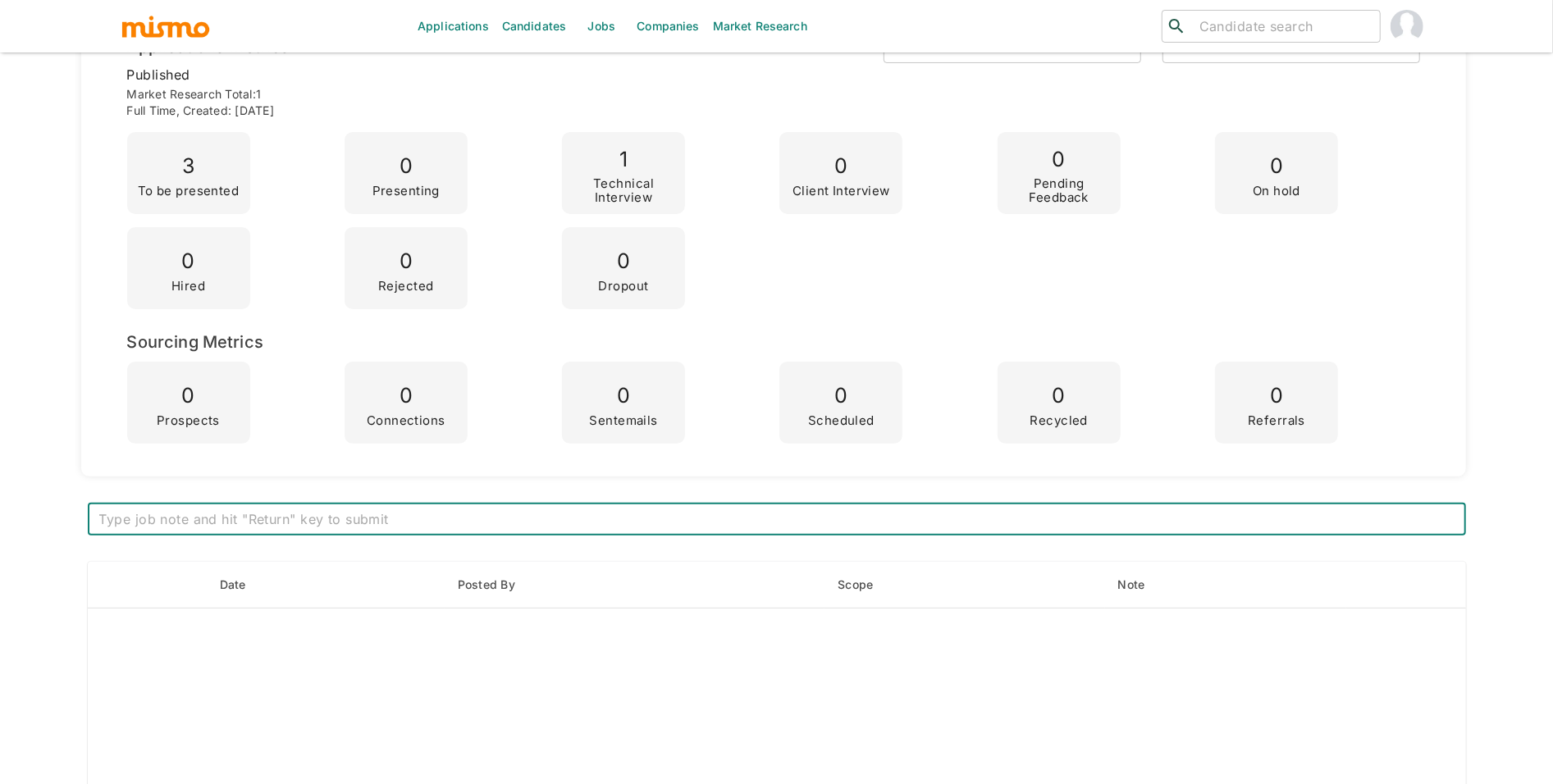
scroll to position [354, 0]
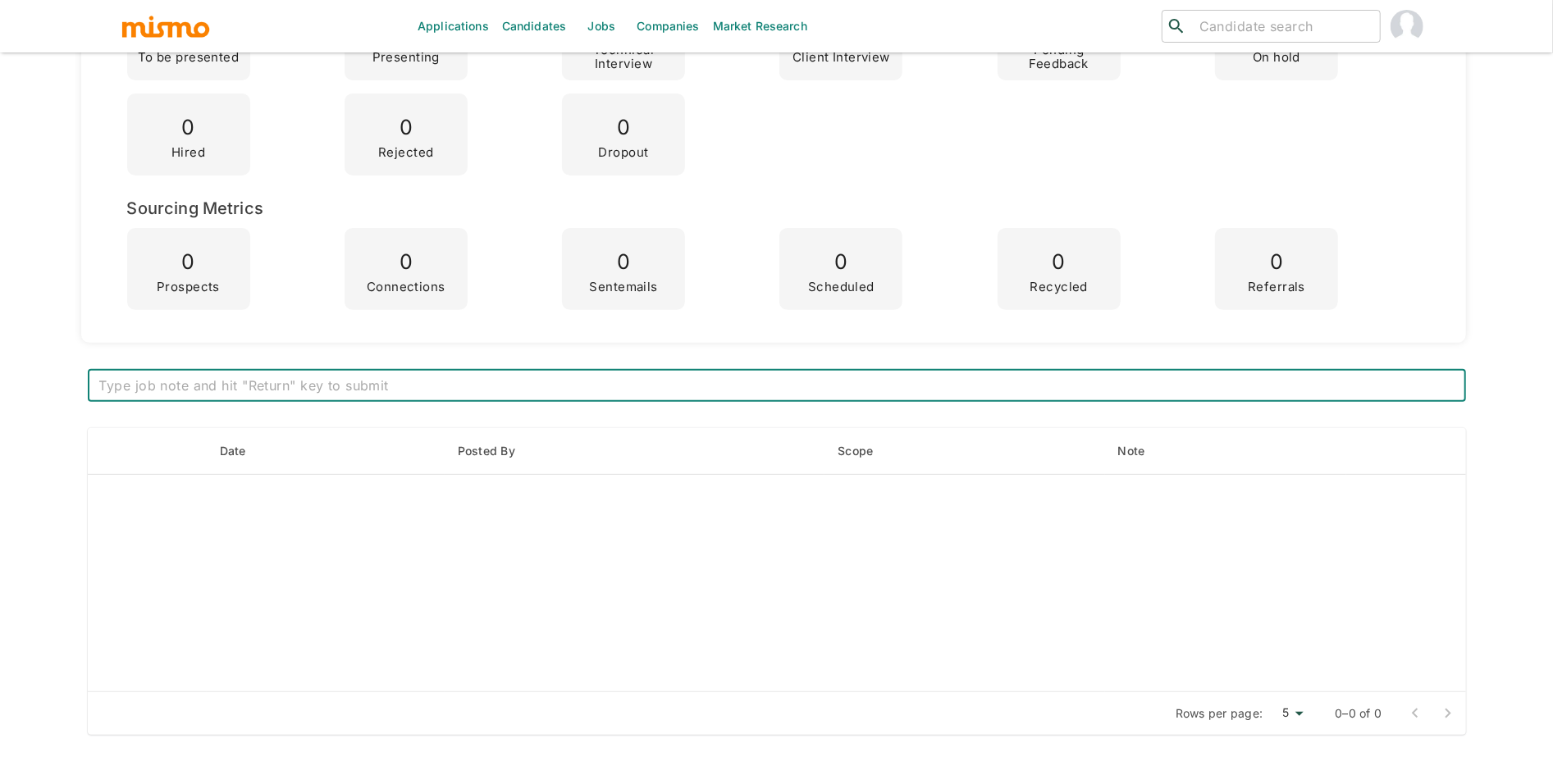
click at [733, 390] on textarea at bounding box center [776, 386] width 1355 height 19
type textarea "I"
paste textarea "It’s back to school time and extremely busy, but I’ll follow back up with you t…"
click at [251, 384] on textarea "They interview Jefty - It’s back to school time and extremely busy, but I’ll fo…" at bounding box center [776, 386] width 1355 height 19
type textarea "They interview Jefty - "It’s back to school time and extremely busy, but I’ll f…"
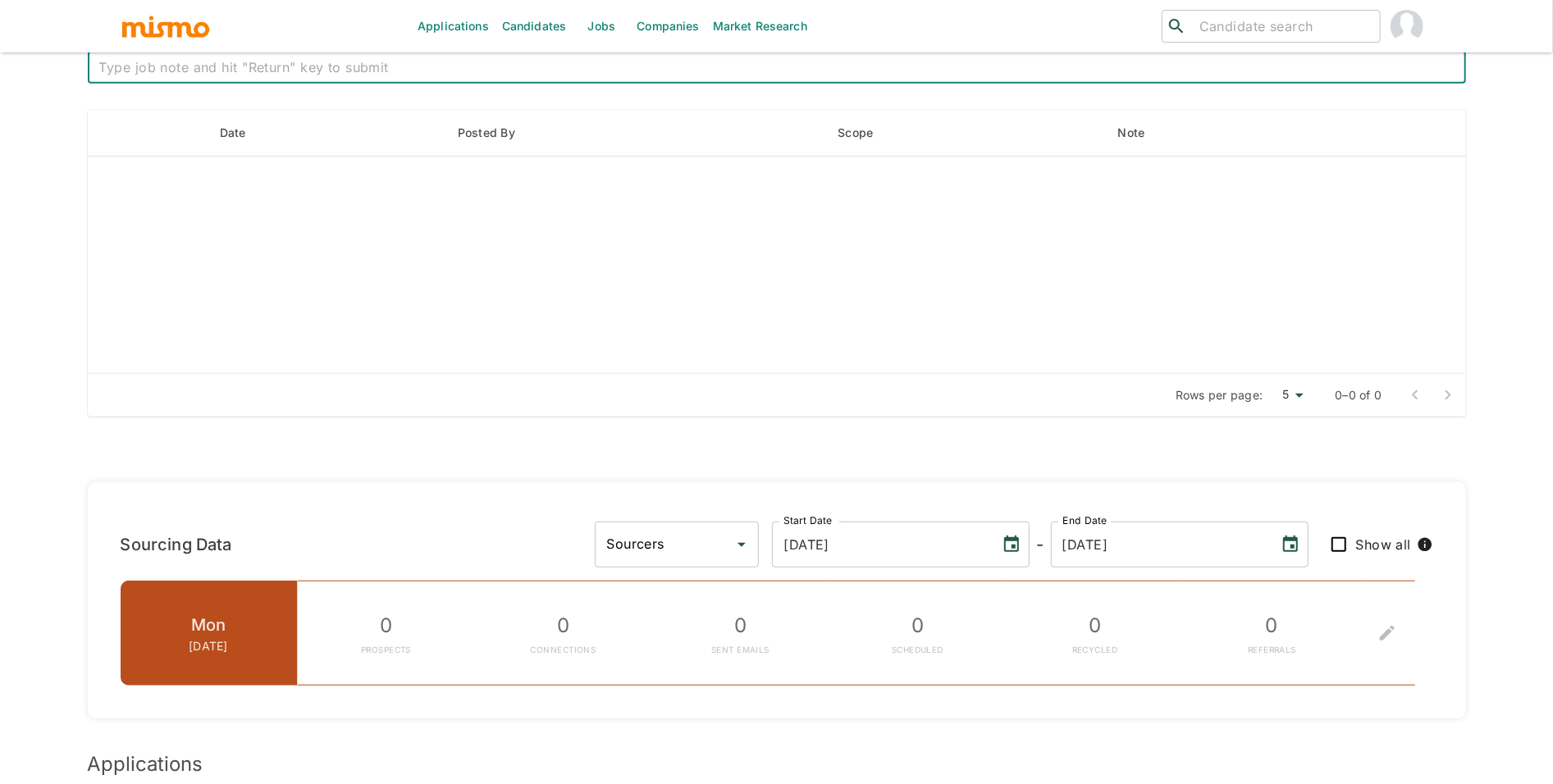
scroll to position [546, 0]
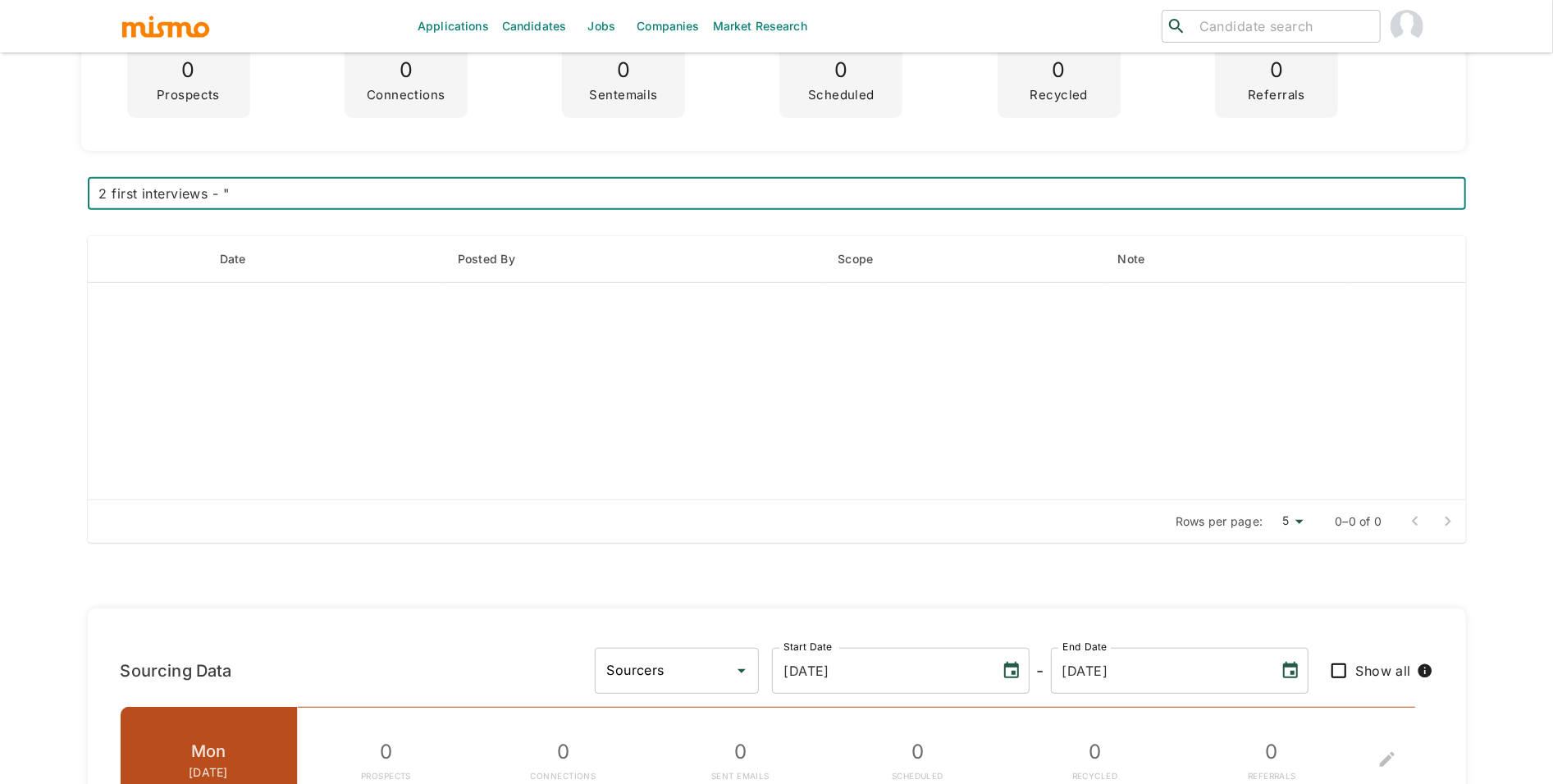
paste textarea "It’s back to school time and extremely busy, but I’ll follow back up with you […"
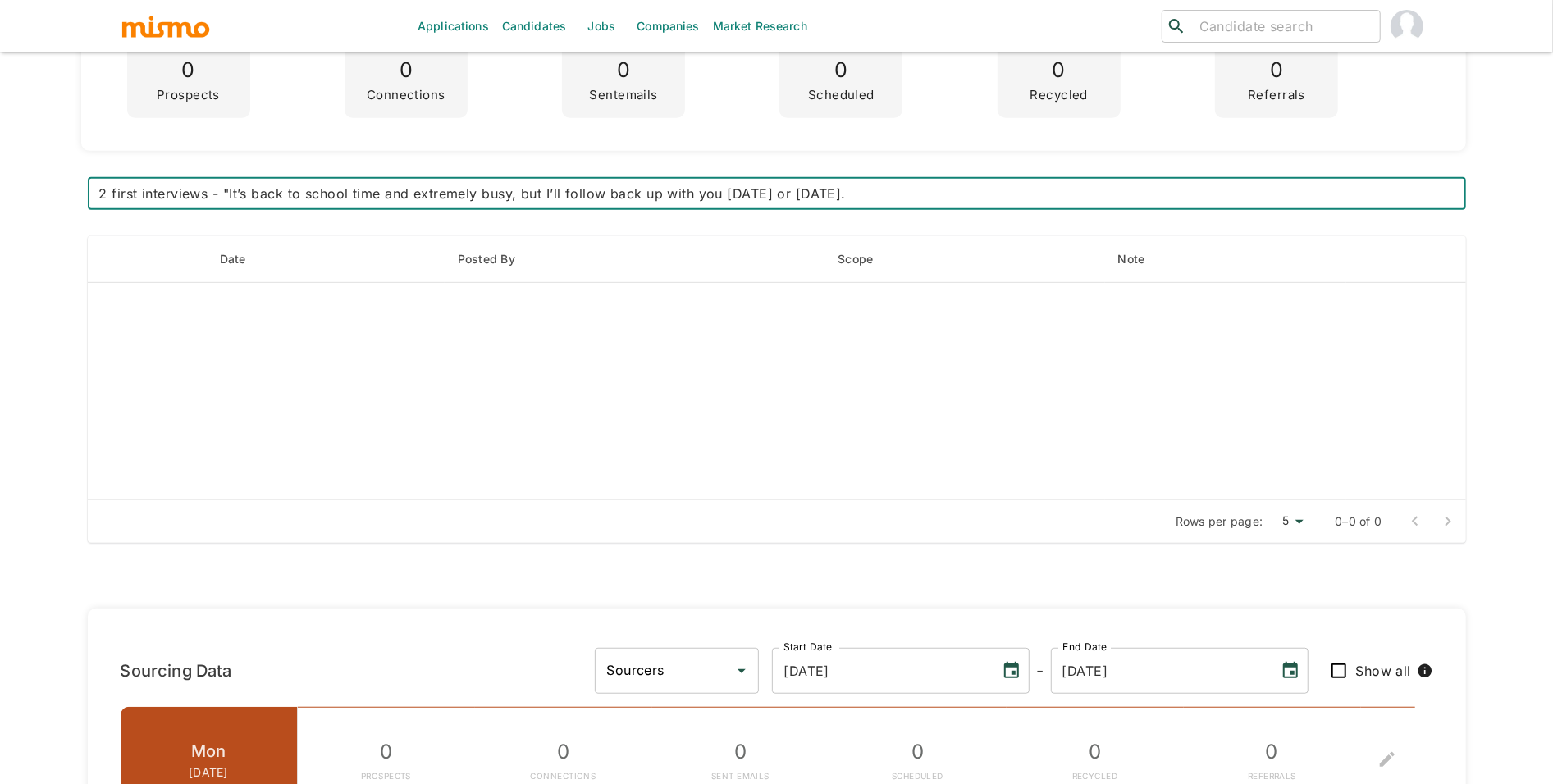
type textarea "2 first interviews - "It’s back to school time and extremely busy, but I’ll fol…"
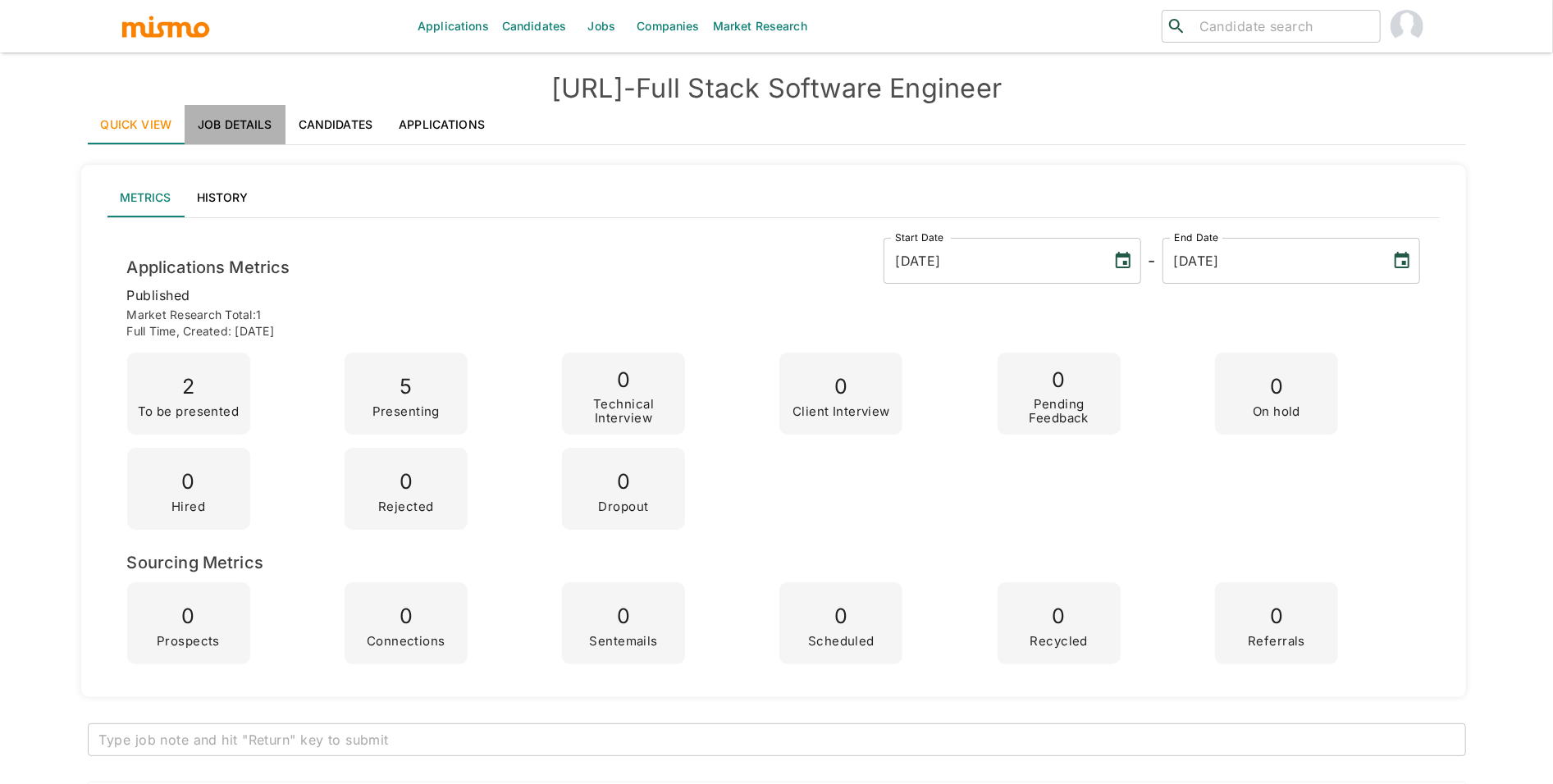
click at [250, 136] on link "Job Details" at bounding box center [235, 124] width 101 height 39
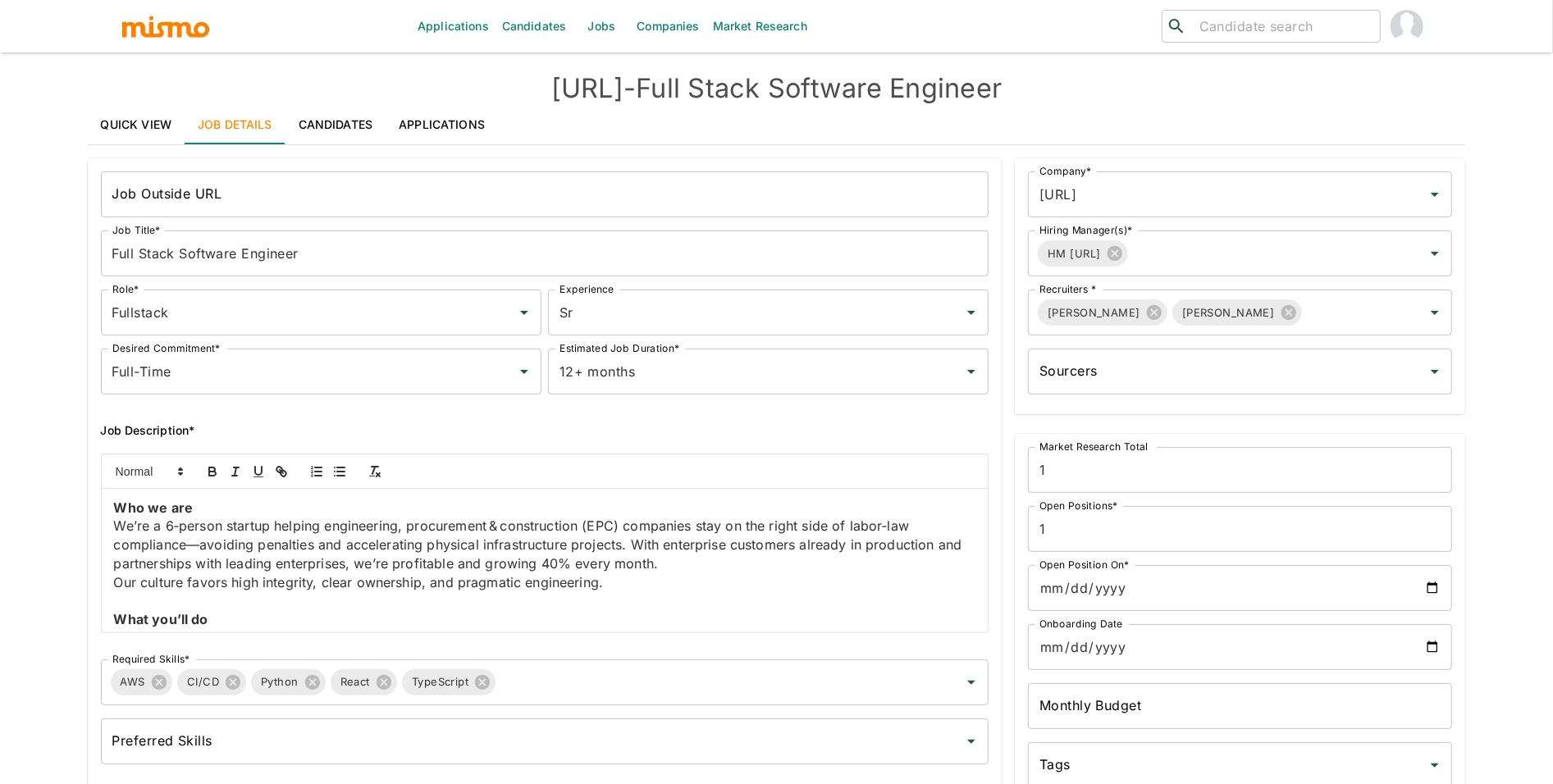
click at [452, 131] on link "Applications" at bounding box center [442, 124] width 112 height 39
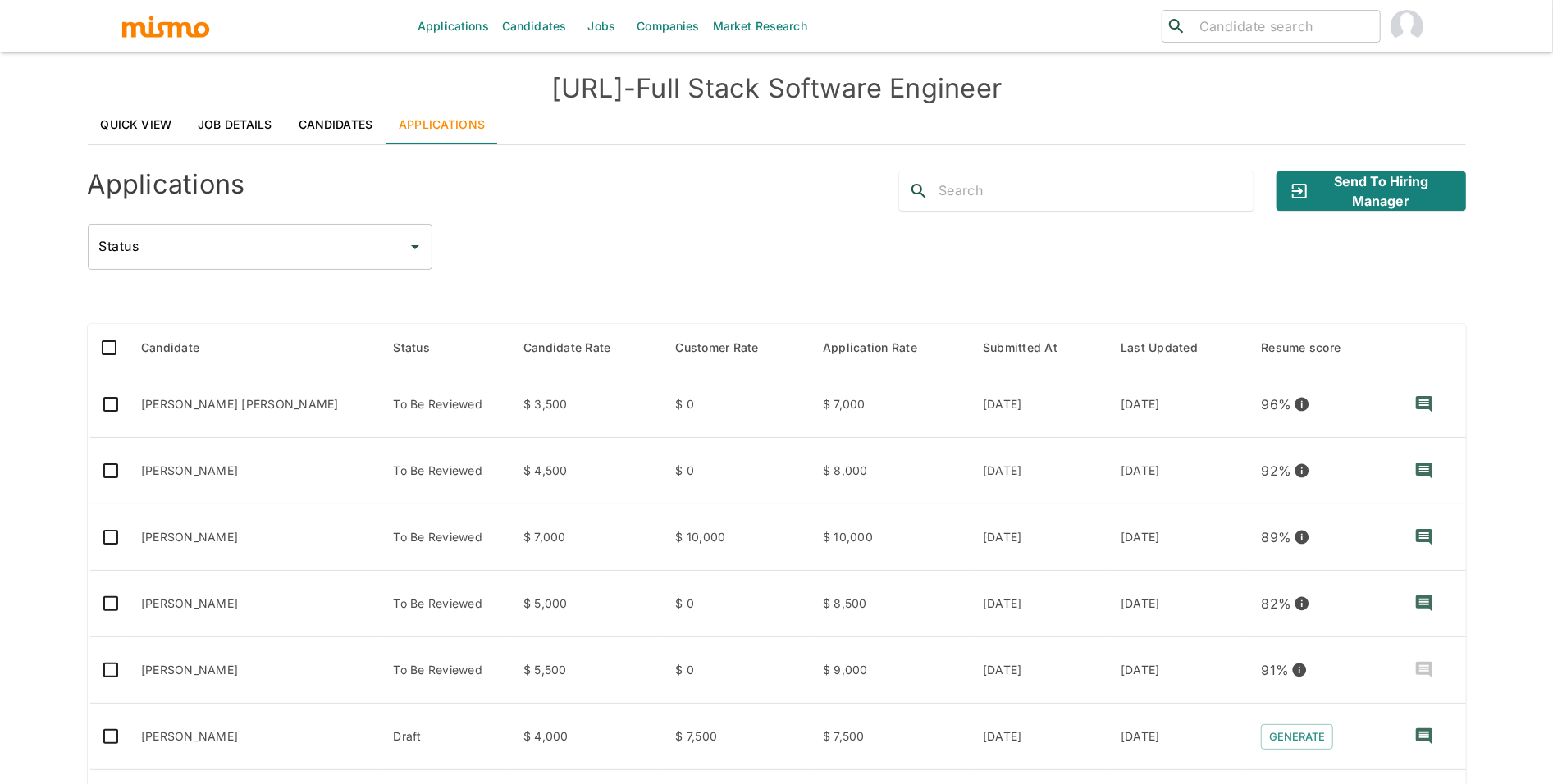
click at [279, 124] on link "Job Details" at bounding box center [235, 124] width 101 height 39
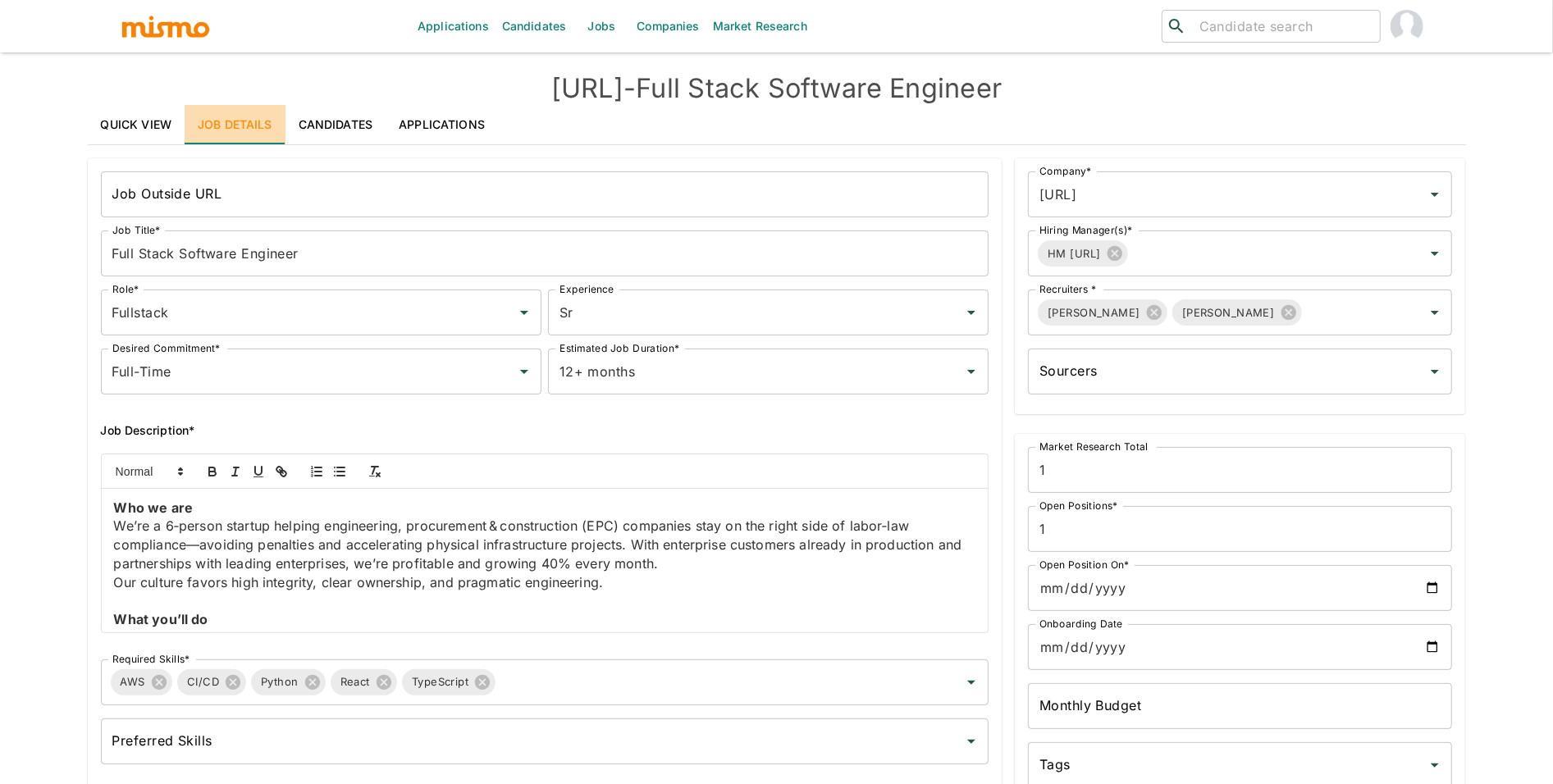
click at [205, 123] on link "Job Details" at bounding box center [235, 124] width 101 height 39
click at [125, 125] on link "Quick View" at bounding box center [136, 124] width 97 height 39
